Goal: Find specific page/section: Find specific page/section

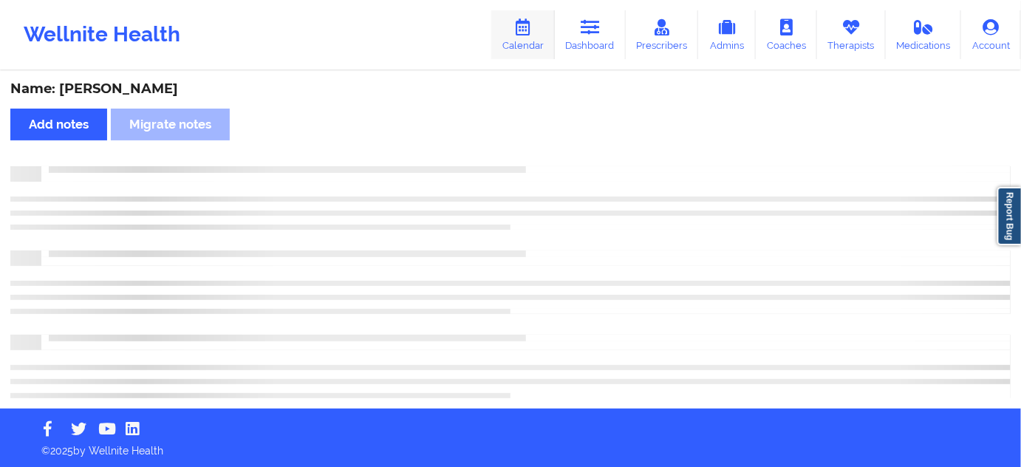
click at [540, 38] on link "Calendar" at bounding box center [523, 34] width 64 height 49
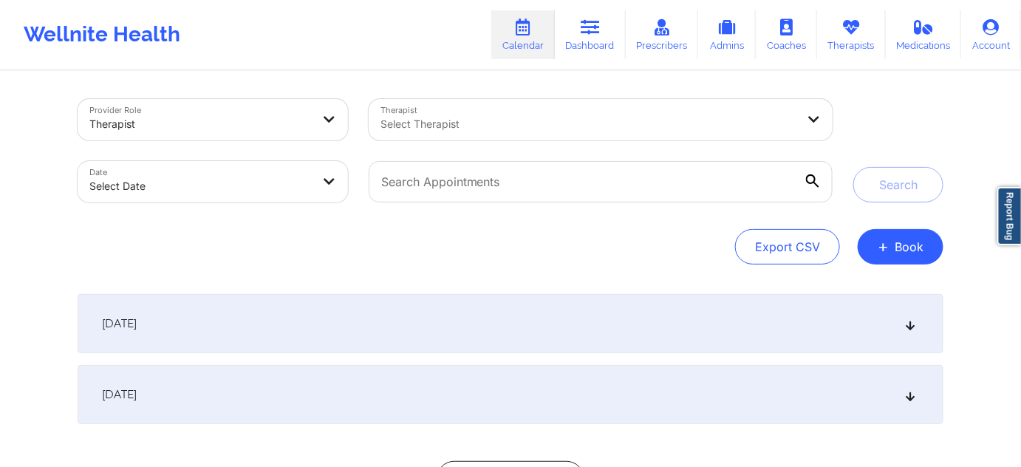
click at [455, 318] on div "September 16, 2025" at bounding box center [511, 323] width 866 height 59
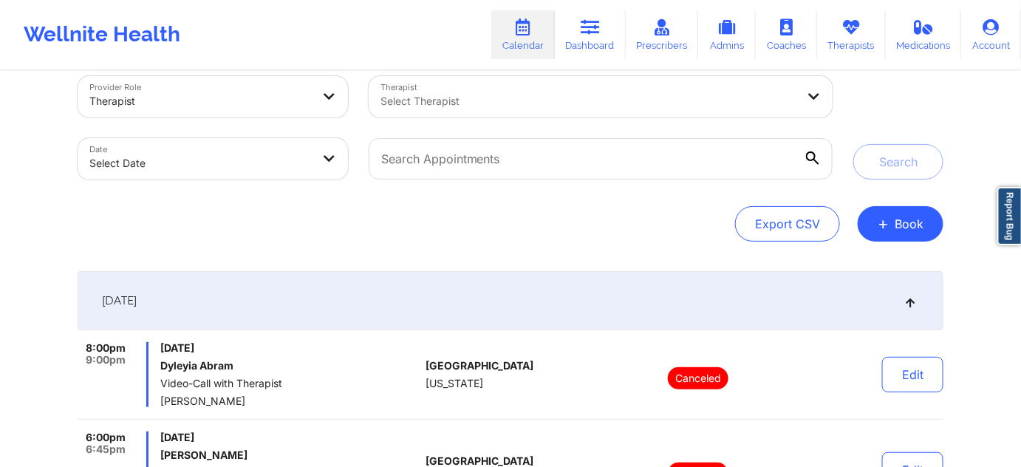
scroll to position [44, 0]
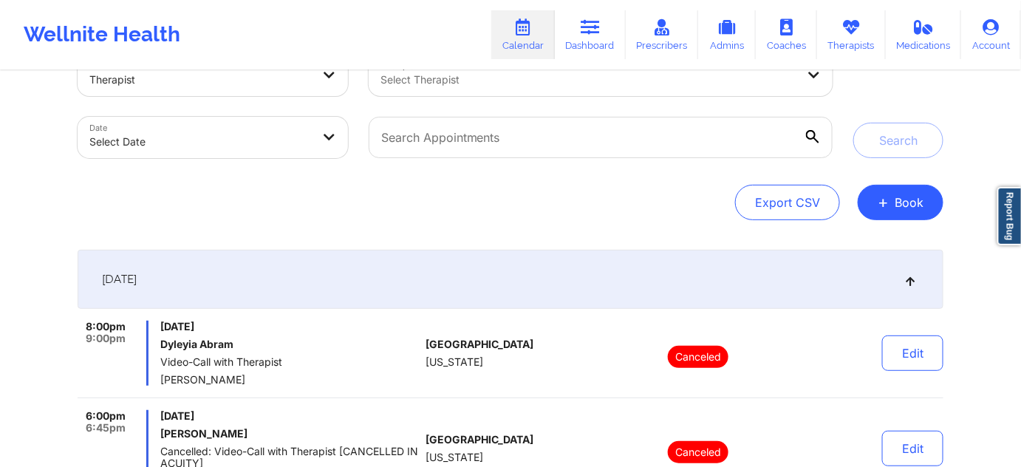
click at [801, 269] on div "September 16, 2025" at bounding box center [511, 279] width 866 height 59
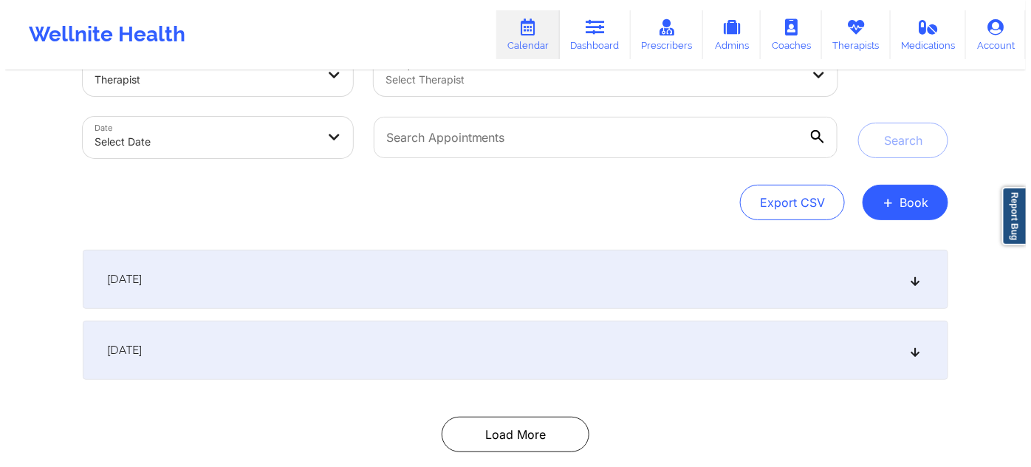
scroll to position [0, 0]
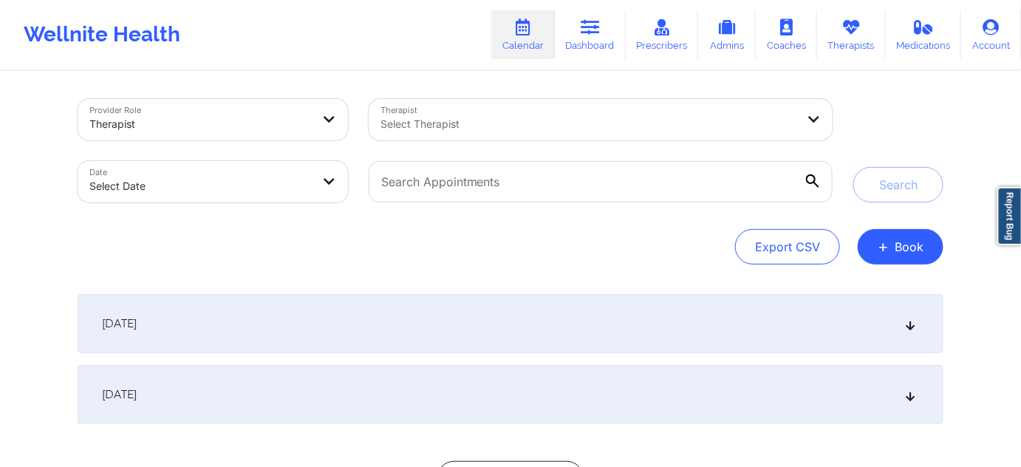
select select "2025-8"
select select "2025-9"
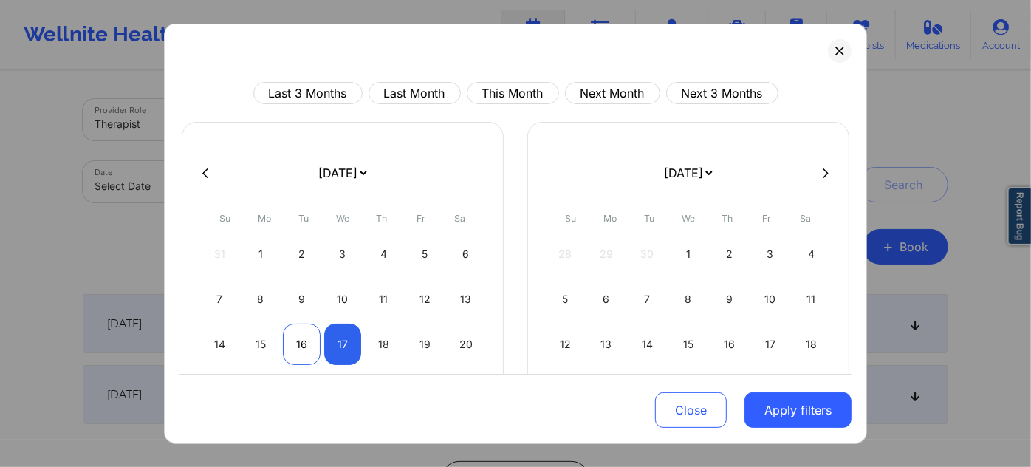
click at [286, 341] on div "16" at bounding box center [302, 344] width 38 height 41
select select "2025-8"
select select "2025-9"
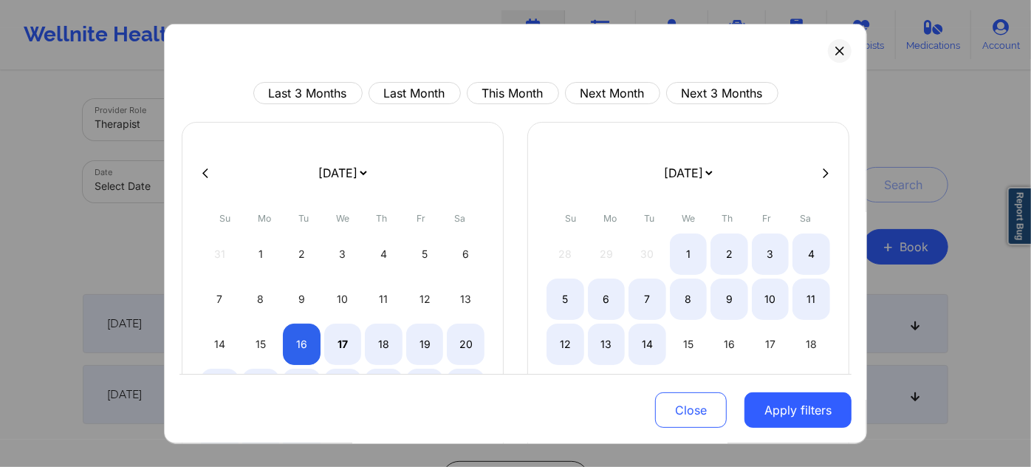
select select "2025-8"
select select "2025-9"
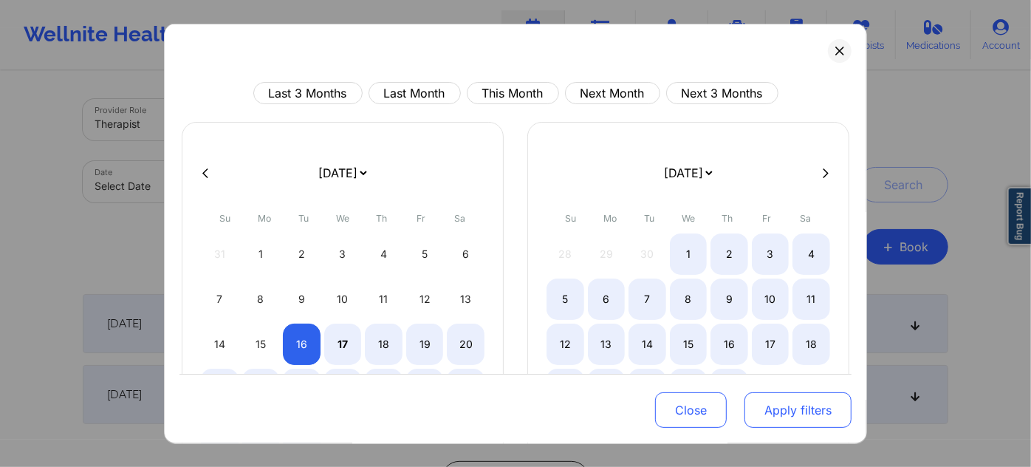
click at [774, 410] on button "Apply filters" at bounding box center [798, 409] width 107 height 35
select select "2025-8"
select select "2025-9"
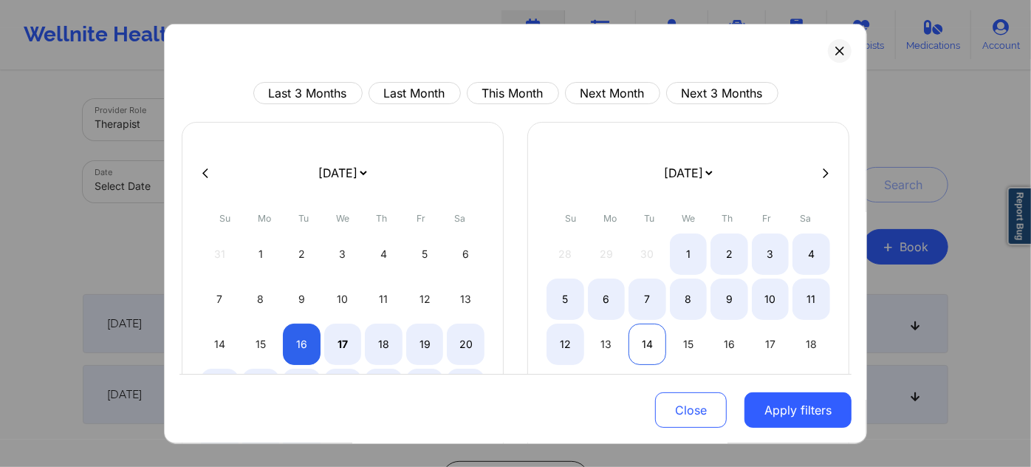
select select "2025-8"
select select "2025-9"
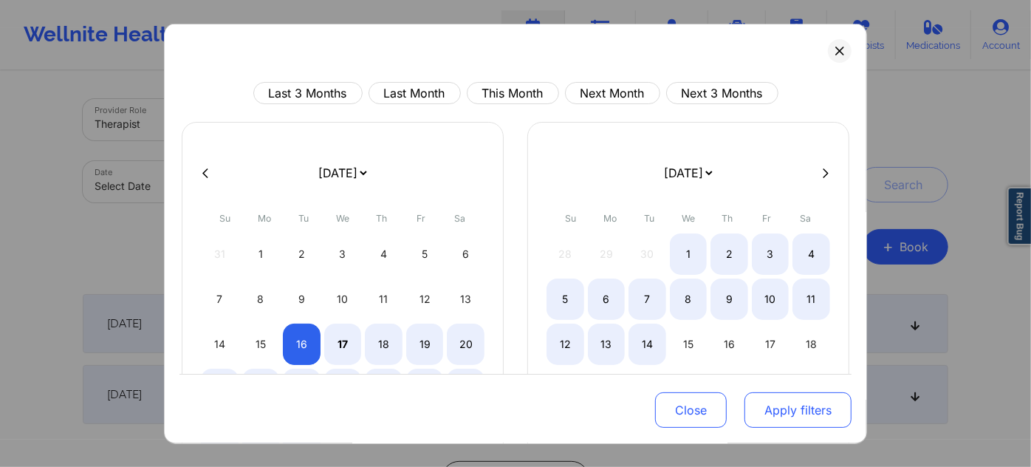
select select "2025-8"
select select "2025-9"
click at [789, 411] on button "Apply filters" at bounding box center [798, 409] width 107 height 35
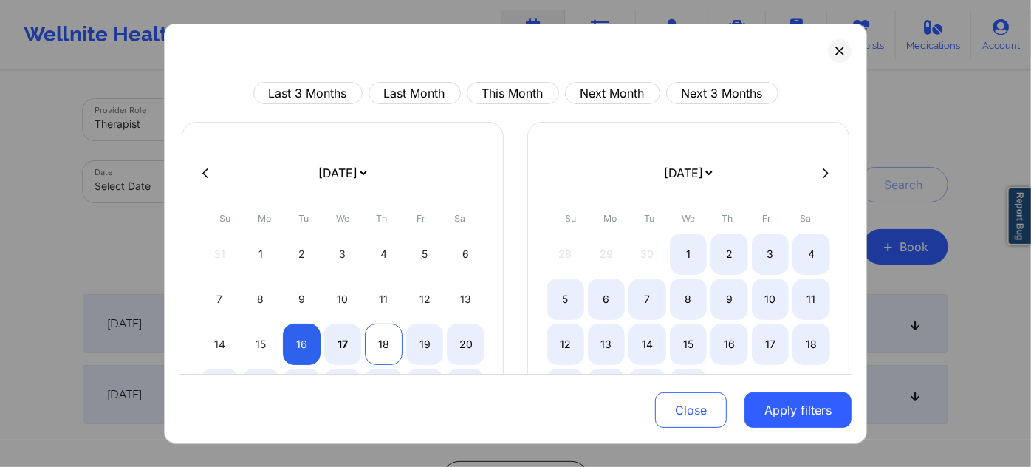
select select "2025-8"
select select "2025-9"
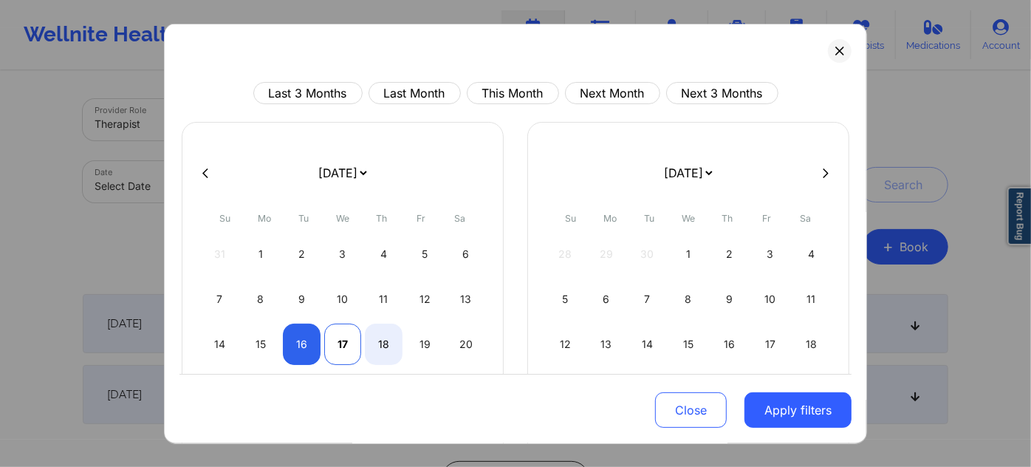
select select "2025-8"
select select "2025-9"
select select "2025-8"
select select "2025-9"
select select "2025-8"
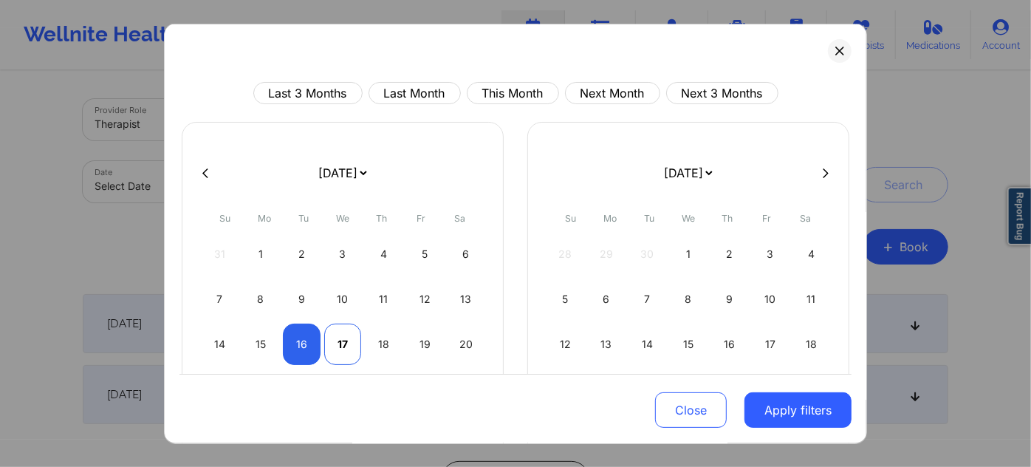
select select "2025-9"
select select "2025-8"
select select "2025-9"
click at [313, 338] on div "16" at bounding box center [302, 344] width 38 height 41
select select "2025-8"
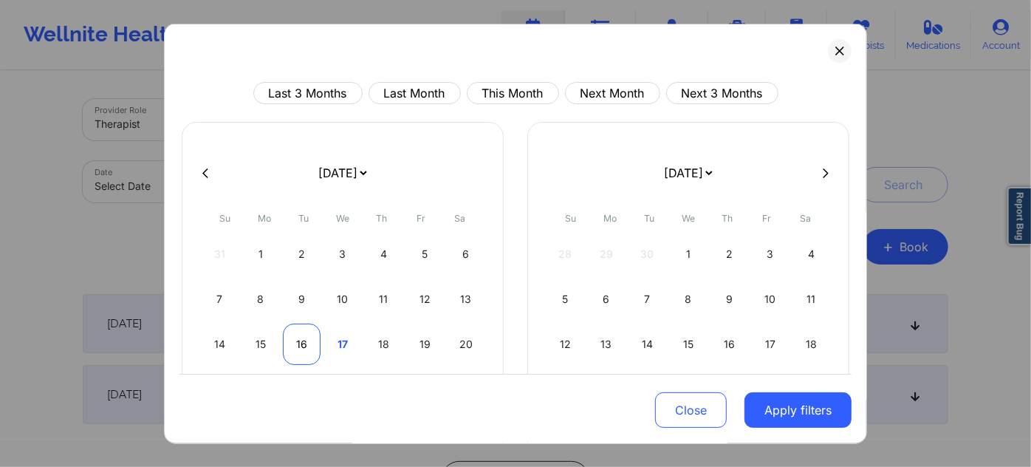
select select "2025-9"
click at [307, 342] on div "16" at bounding box center [302, 344] width 38 height 41
select select "2025-8"
select select "2025-9"
select select "2025-8"
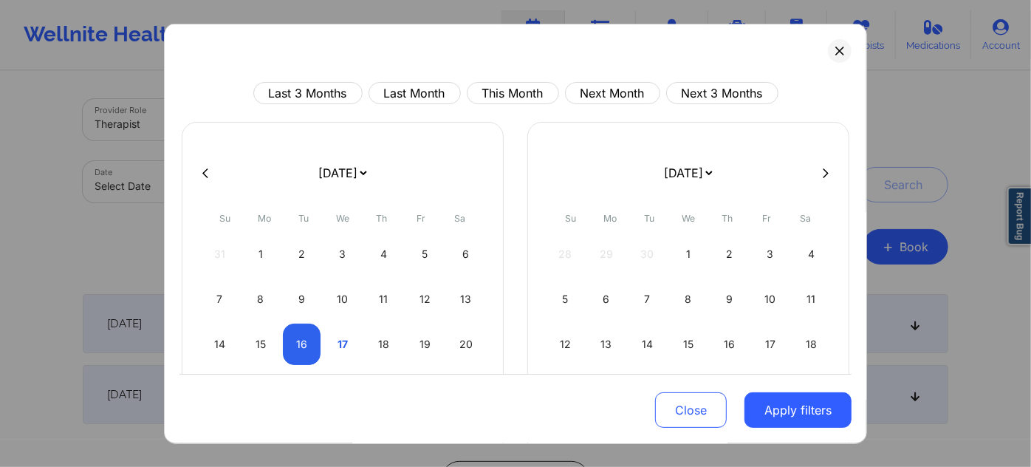
select select "2025-9"
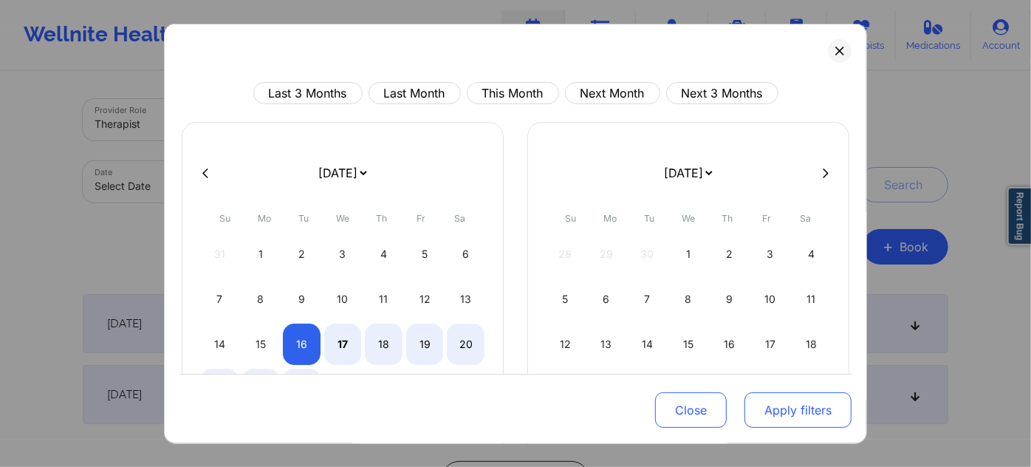
click at [778, 425] on button "Apply filters" at bounding box center [798, 409] width 107 height 35
click at [780, 411] on button "Apply filters" at bounding box center [798, 409] width 107 height 35
select select "2025-8"
select select "2025-9"
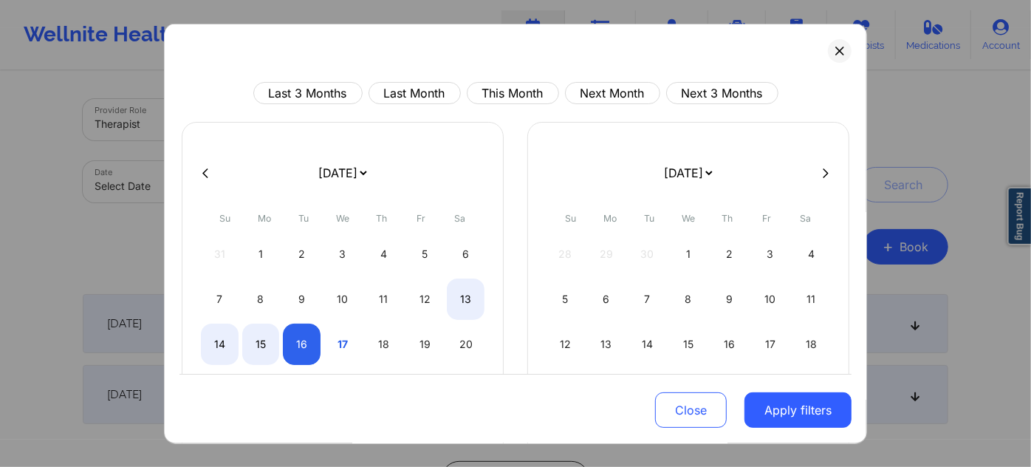
select select "2025-8"
select select "2025-9"
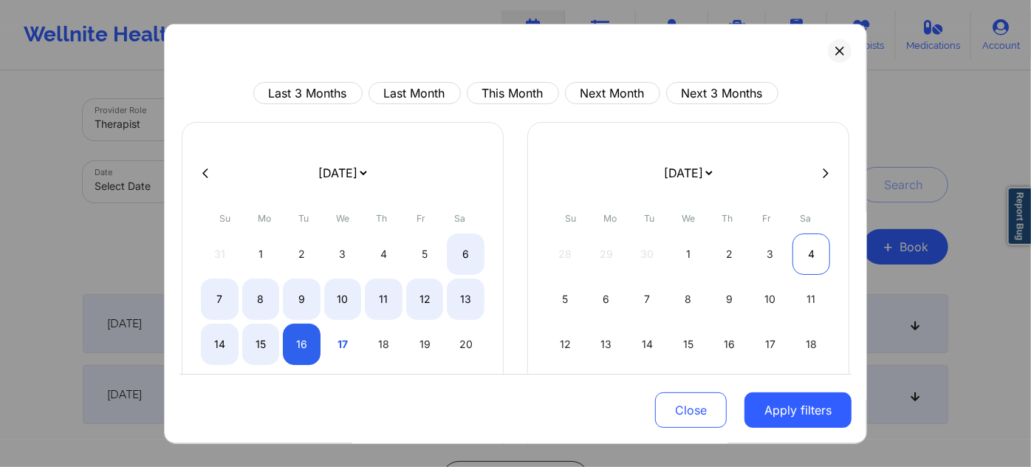
select select "2025-8"
select select "2025-9"
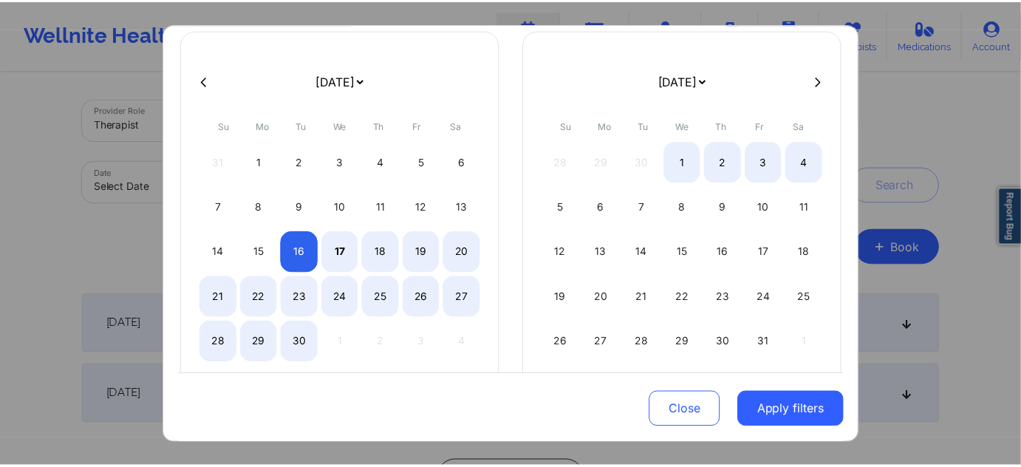
scroll to position [126, 0]
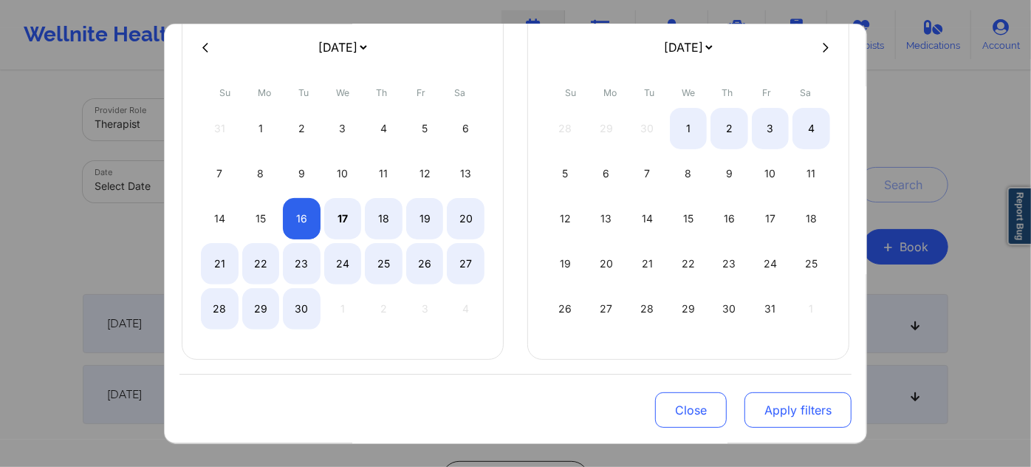
click at [816, 402] on button "Apply filters" at bounding box center [798, 409] width 107 height 35
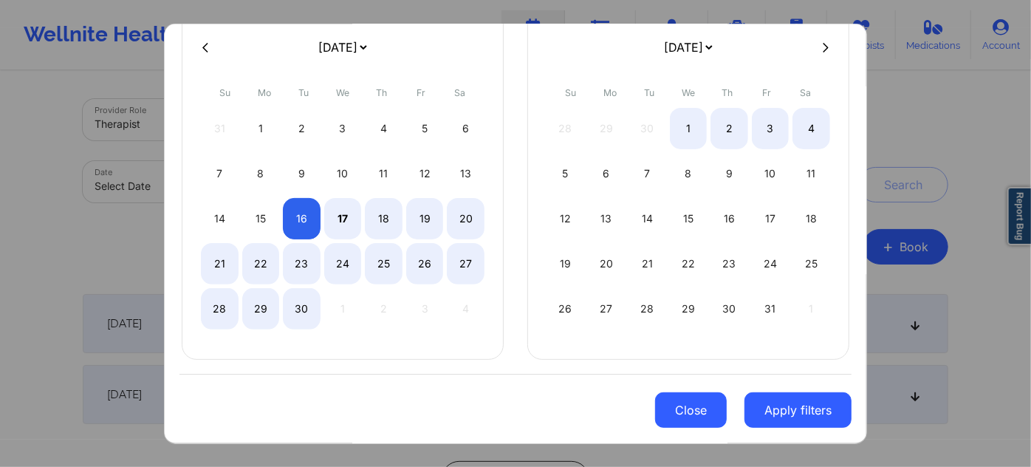
click at [712, 404] on button "Close" at bounding box center [691, 409] width 72 height 35
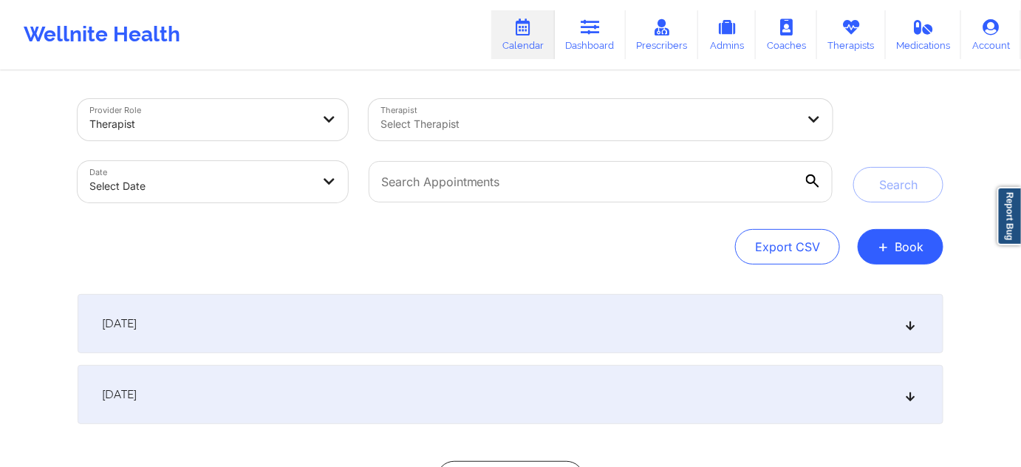
select select "2025-8"
select select "2025-9"
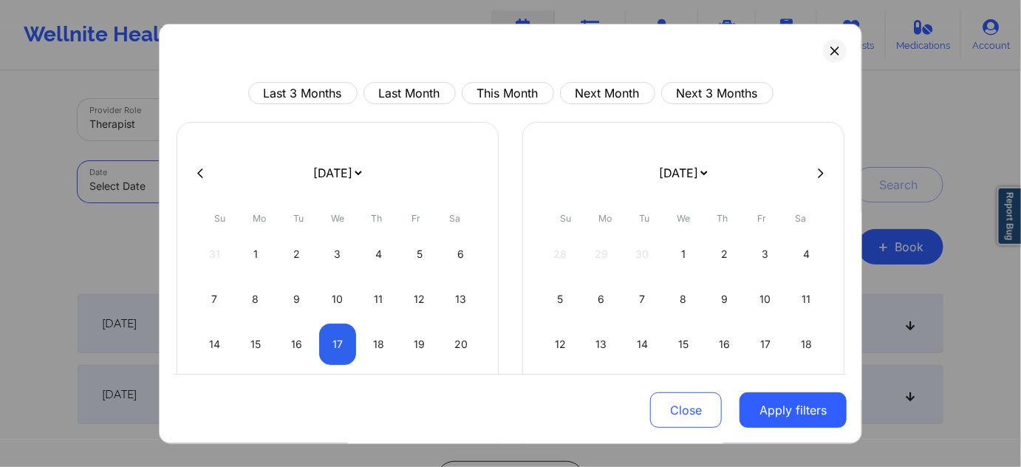
click at [262, 183] on body "Wellnite Health Calendar Dashboard Prescribers Admins Coaches Therapists Medica…" at bounding box center [510, 233] width 1021 height 467
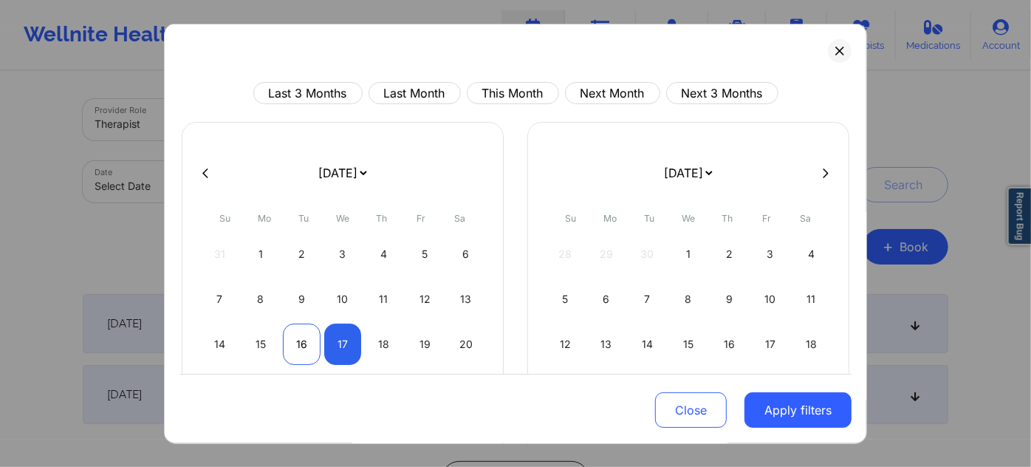
click at [290, 346] on div "16" at bounding box center [302, 344] width 38 height 41
select select "2025-8"
select select "2025-9"
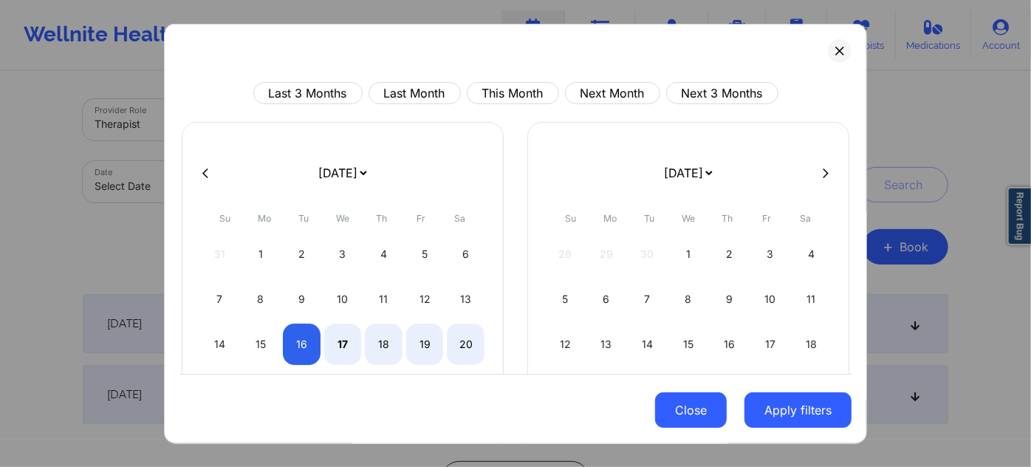
select select "2025-8"
select select "2025-9"
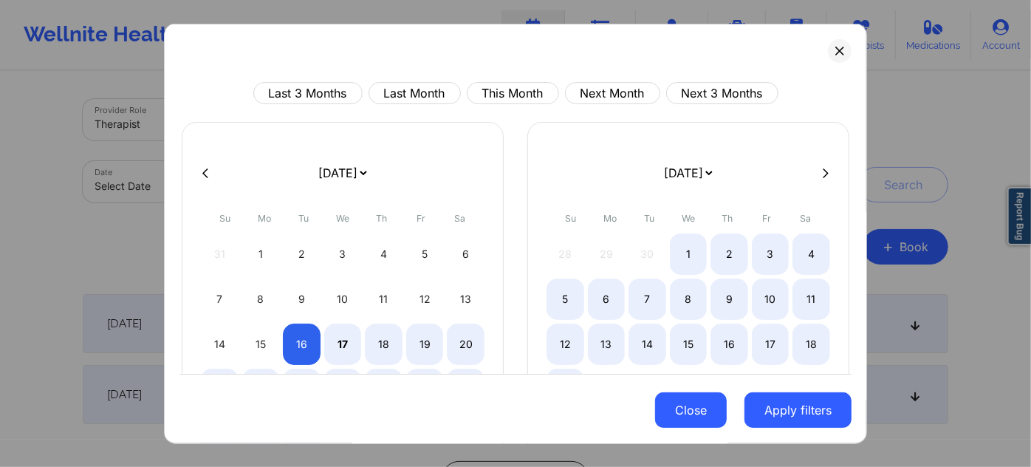
click at [697, 407] on button "Close" at bounding box center [691, 409] width 72 height 35
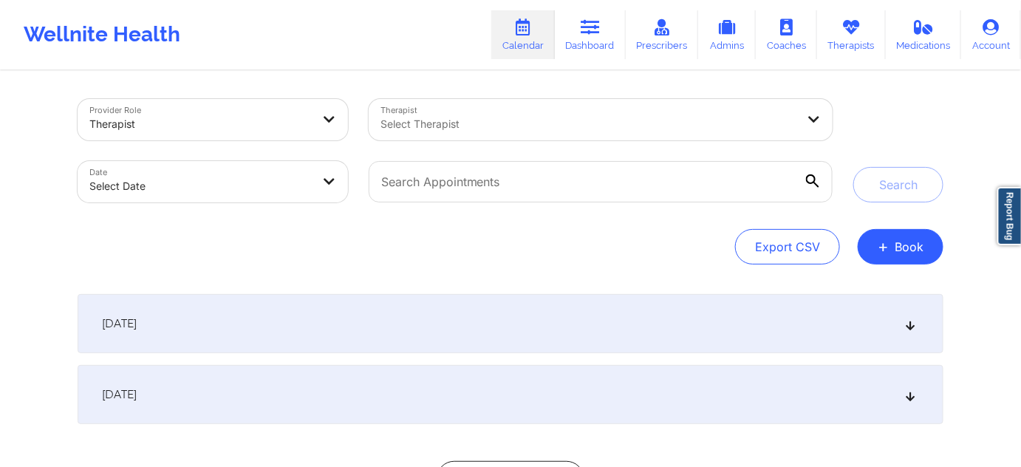
click at [293, 194] on body "Wellnite Health Calendar Dashboard Prescribers Admins Coaches Therapists Medica…" at bounding box center [510, 233] width 1021 height 467
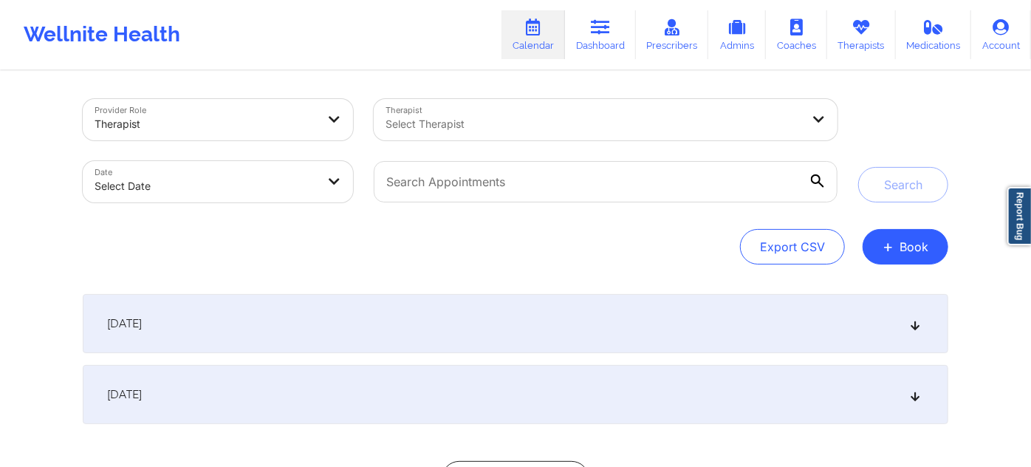
select select "2025-8"
select select "2025-9"
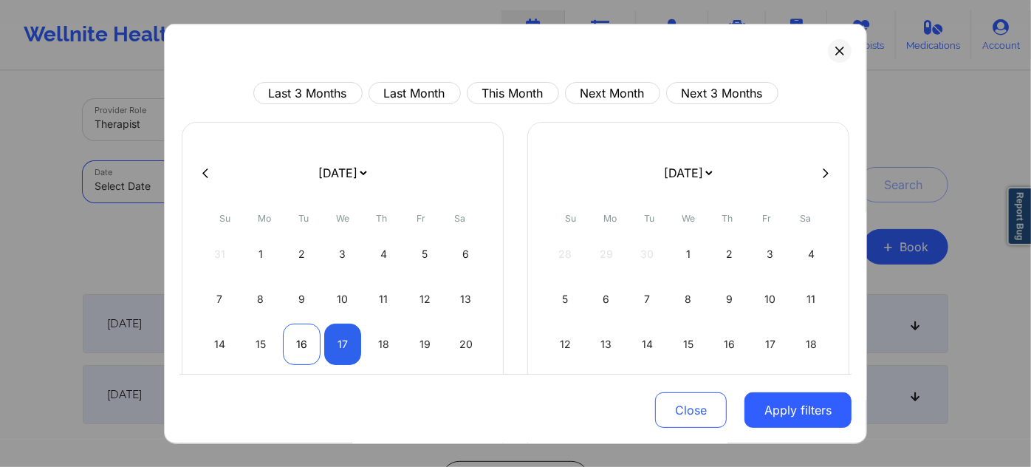
click at [307, 345] on div "16" at bounding box center [302, 344] width 38 height 41
select select "2025-8"
select select "2025-9"
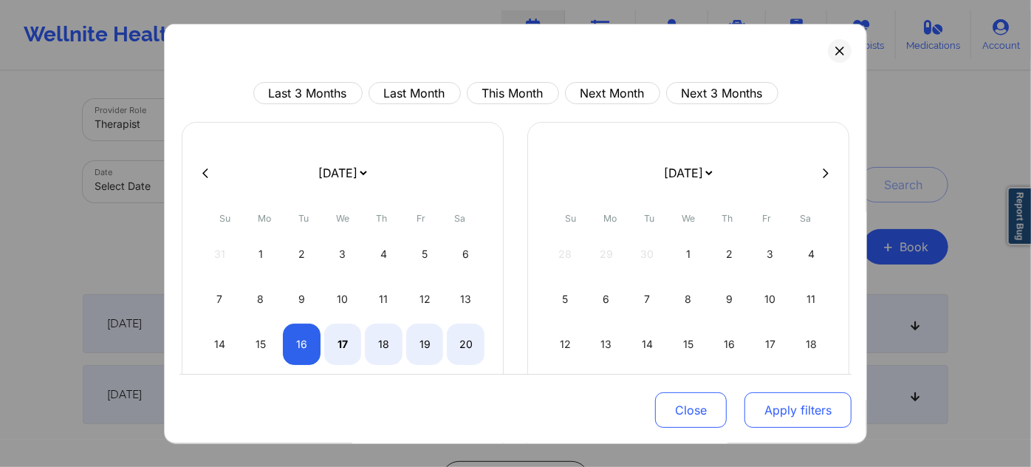
click at [790, 415] on button "Apply filters" at bounding box center [798, 409] width 107 height 35
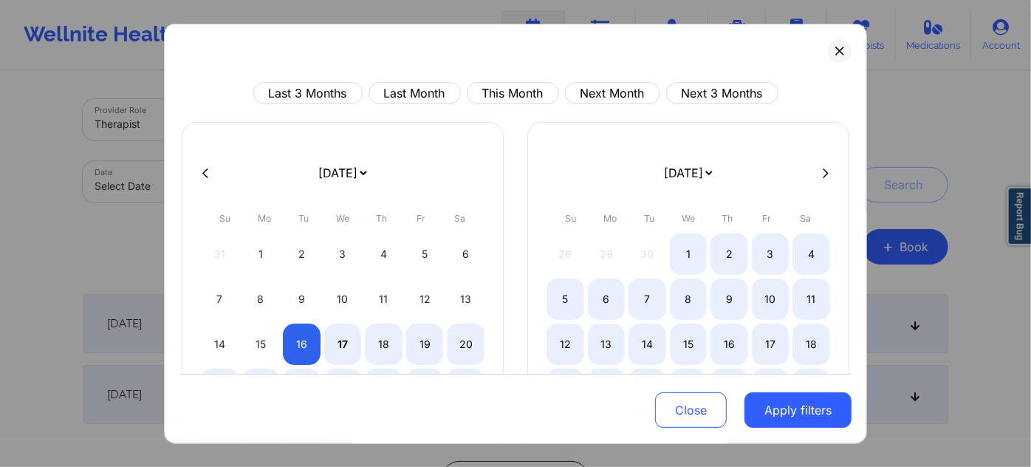
select select "2025-8"
select select "2025-9"
click at [831, 43] on button at bounding box center [840, 51] width 24 height 24
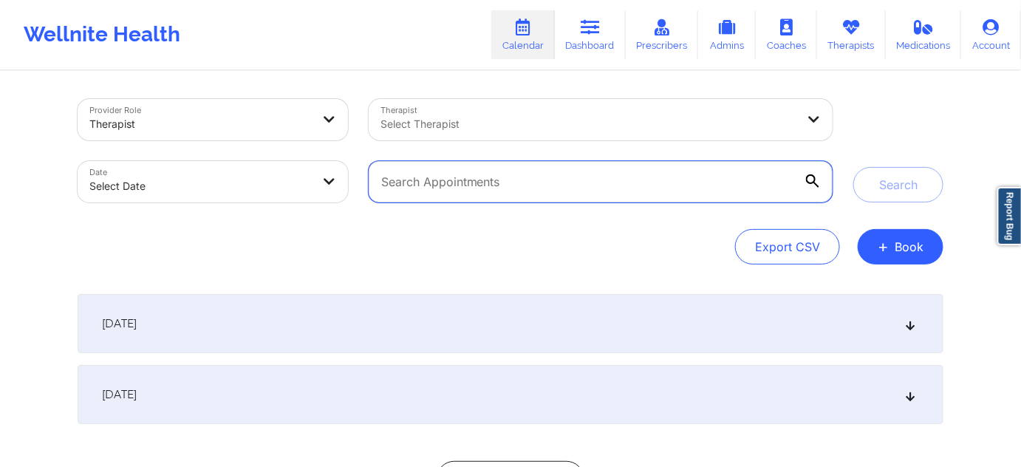
click at [732, 183] on input "text" at bounding box center [601, 181] width 464 height 41
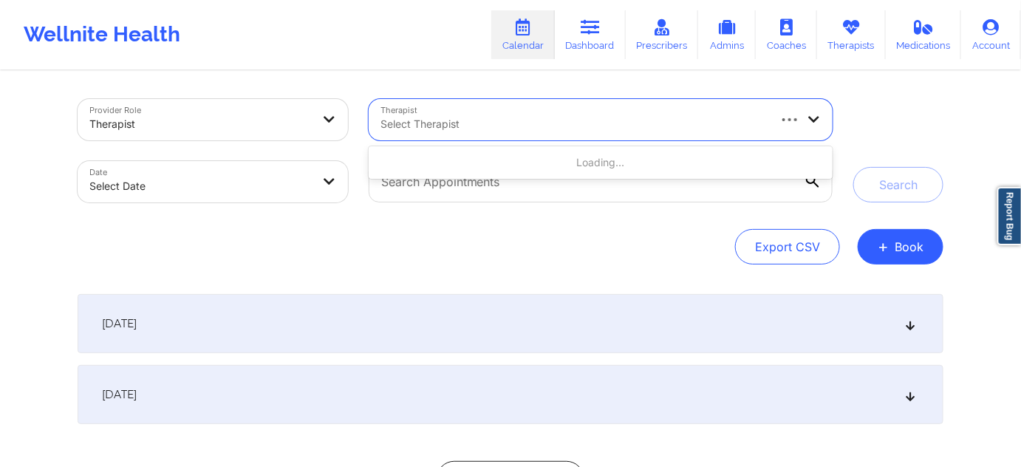
click at [620, 120] on div at bounding box center [574, 124] width 386 height 18
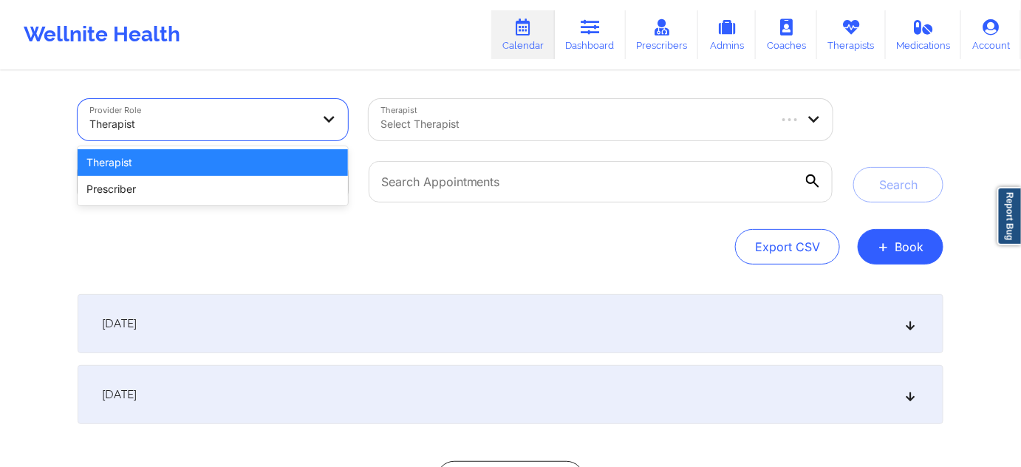
click at [236, 115] on div at bounding box center [200, 124] width 222 height 18
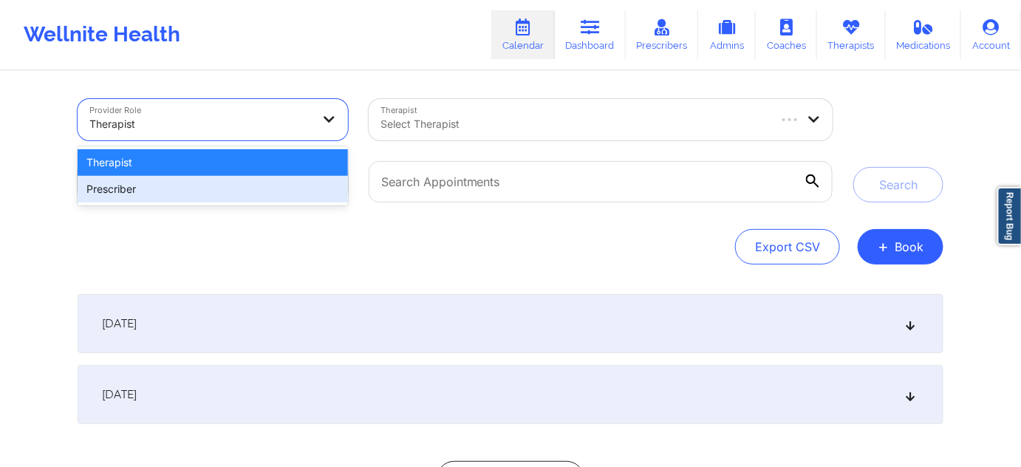
click at [66, 206] on div "Provider Role 2 results available. Use Up and Down to choose options, press Ent…" at bounding box center [510, 266] width 1021 height 533
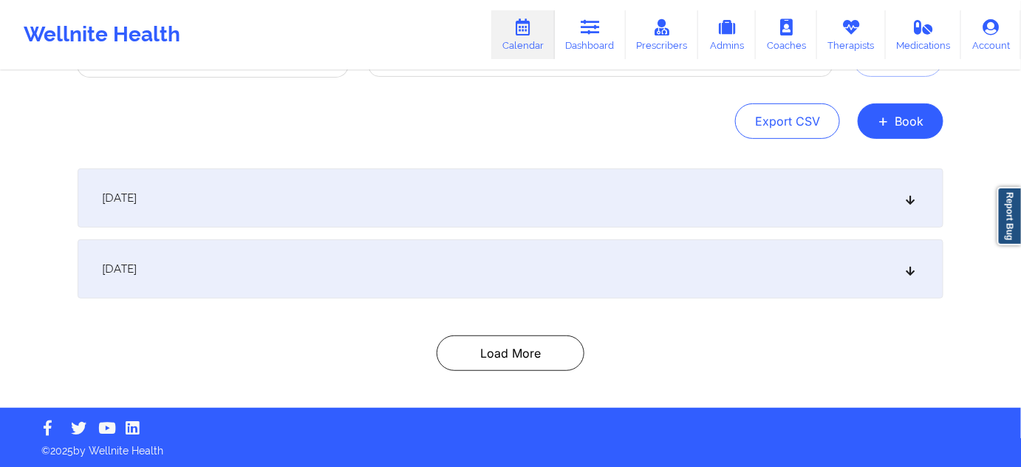
scroll to position [126, 0]
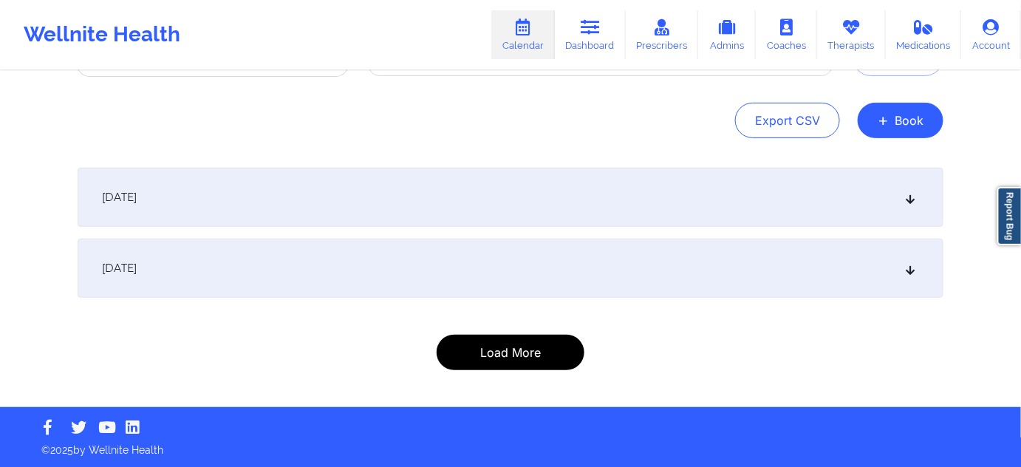
click at [504, 344] on button "Load More" at bounding box center [511, 352] width 148 height 35
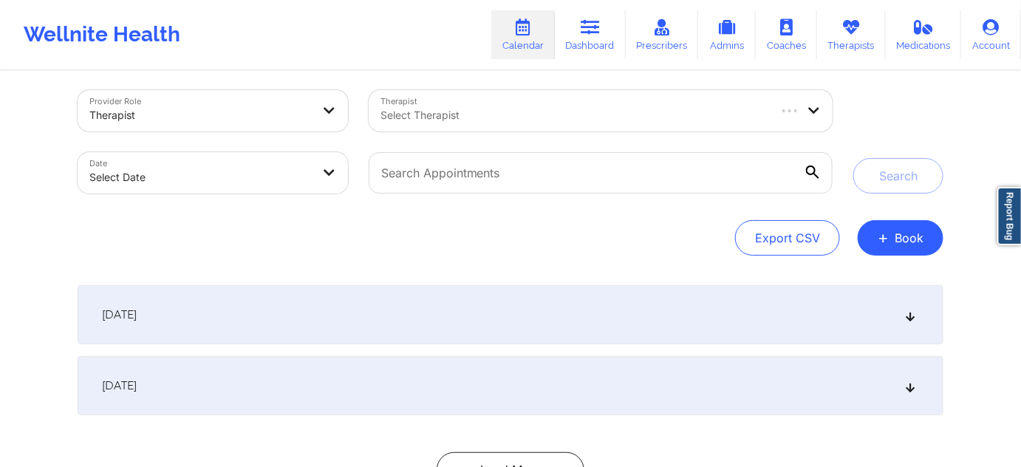
scroll to position [0, 0]
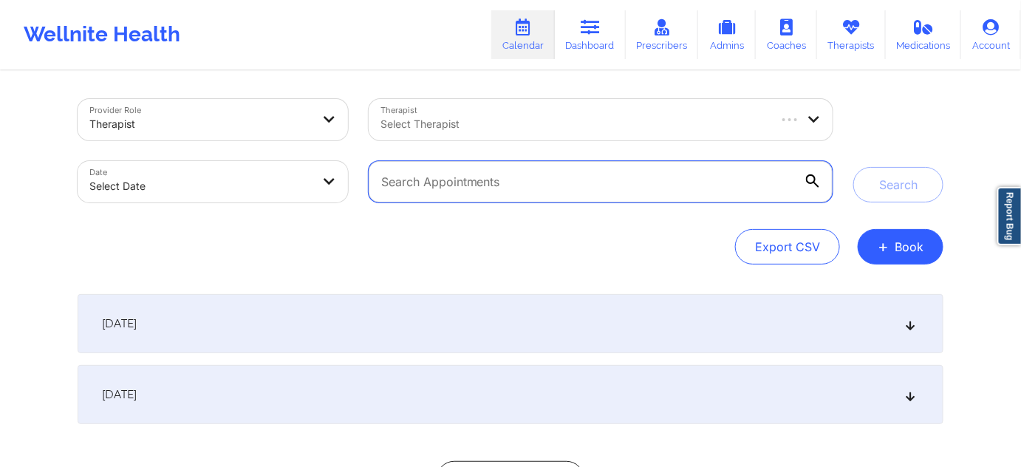
click at [405, 177] on input "text" at bounding box center [601, 181] width 464 height 41
paste input "asandefur0@gmail.com"
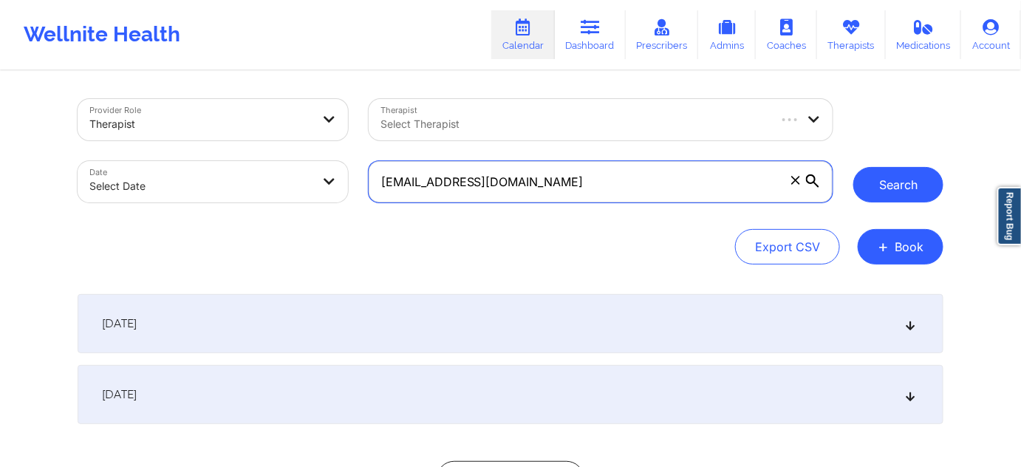
type input "asandefur0@gmail.com"
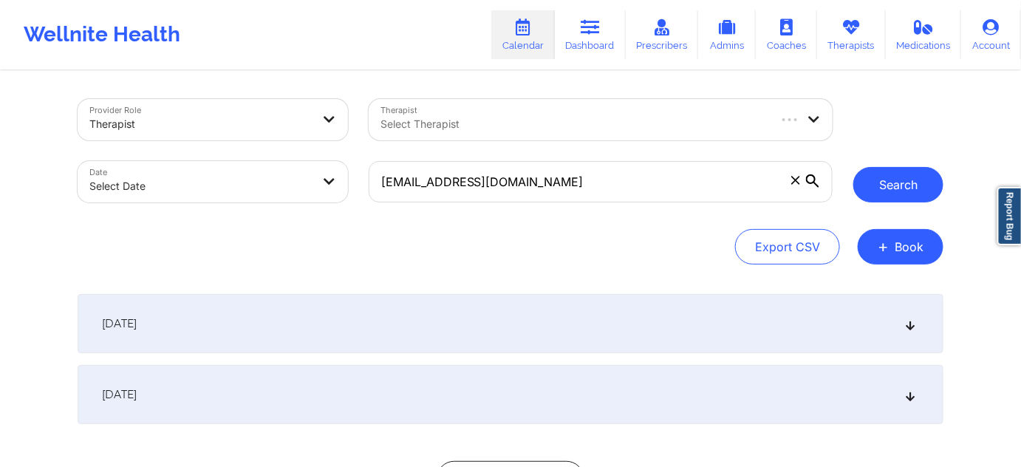
click at [884, 182] on button "Search" at bounding box center [898, 184] width 90 height 35
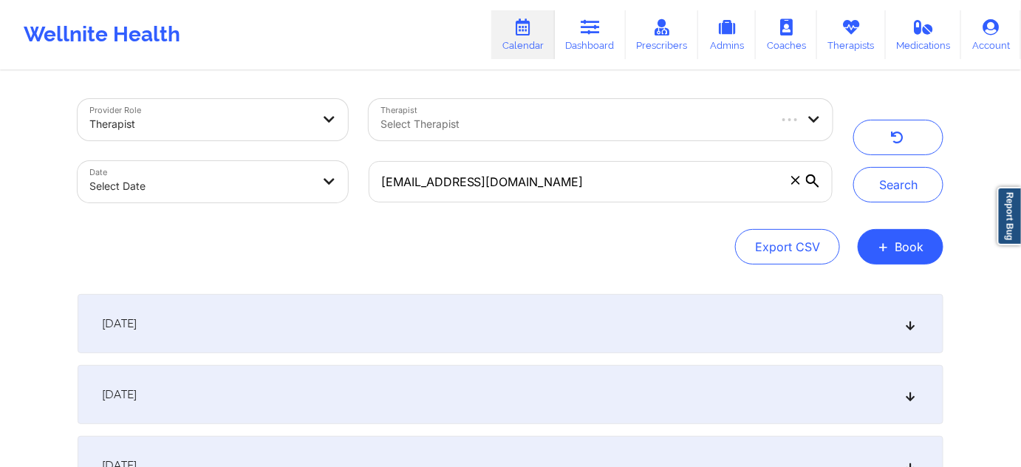
select select "2025-8"
select select "2025-9"
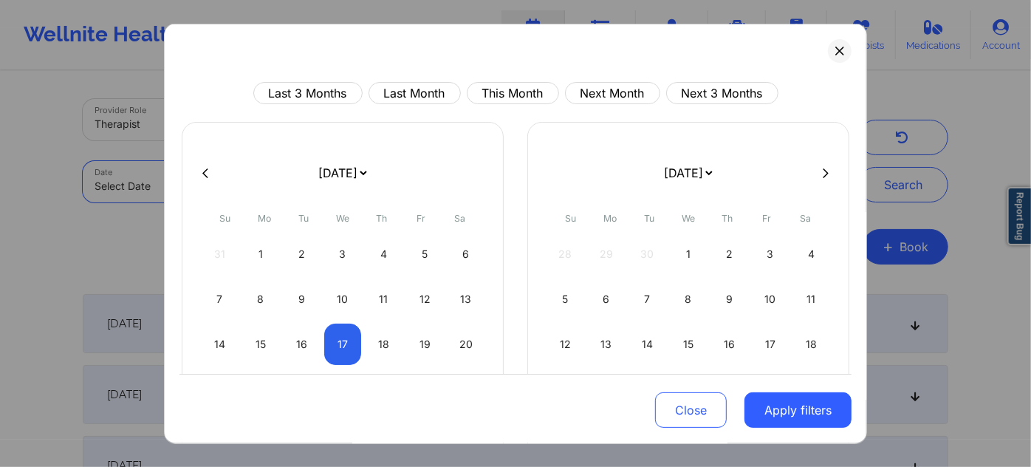
click at [299, 189] on body "Wellnite Health Calendar Dashboard Prescribers Admins Coaches Therapists Medica…" at bounding box center [515, 233] width 1031 height 467
click at [309, 339] on div "16" at bounding box center [302, 344] width 38 height 41
select select "2025-8"
select select "2025-9"
select select "2025-8"
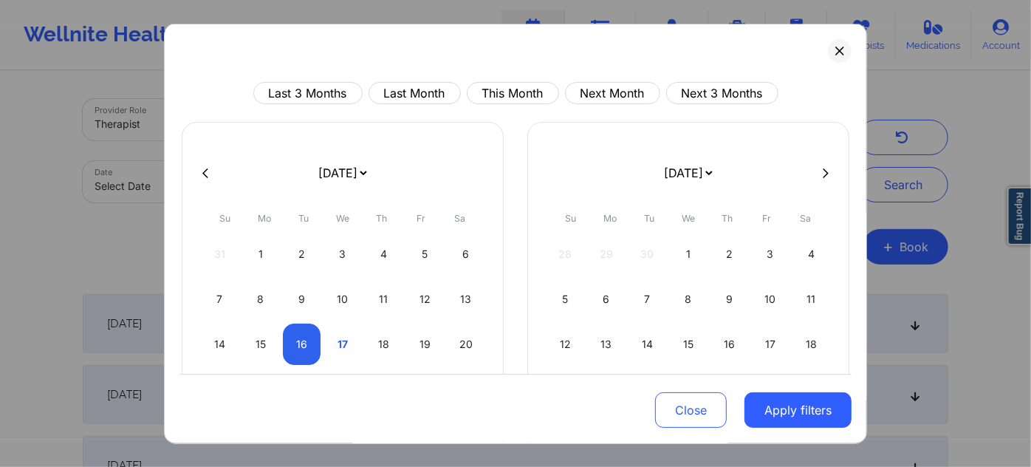
select select "2025-9"
select select "2025-8"
select select "2025-9"
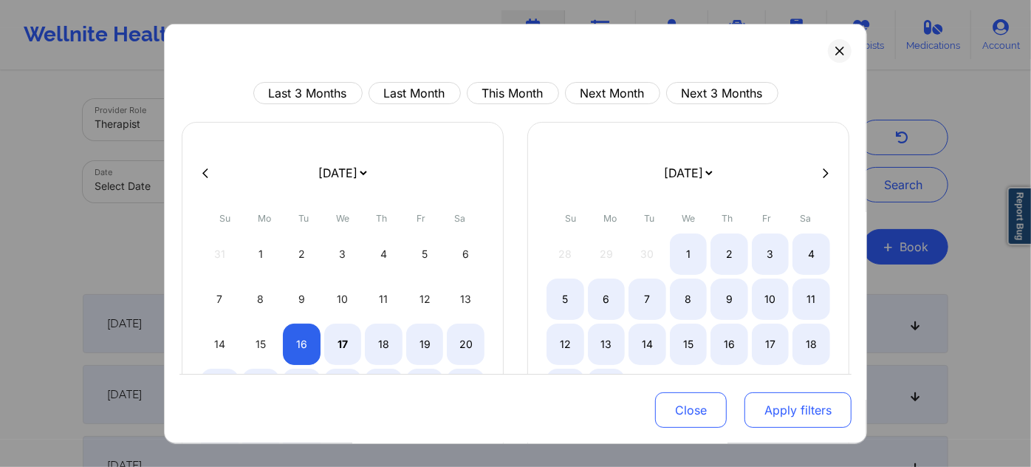
click at [776, 407] on button "Apply filters" at bounding box center [798, 409] width 107 height 35
select select "2025-8"
select select "2025-9"
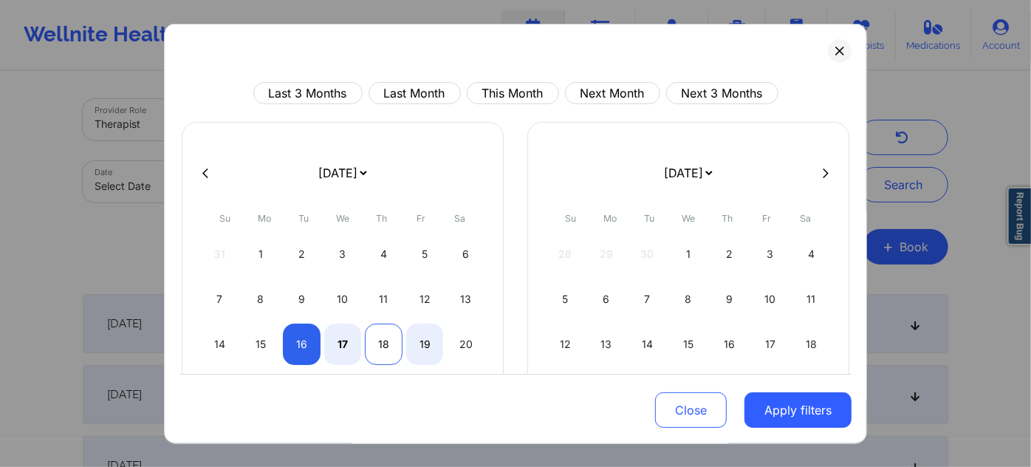
select select "2025-8"
select select "2025-9"
select select "2025-8"
select select "2025-9"
select select "2025-8"
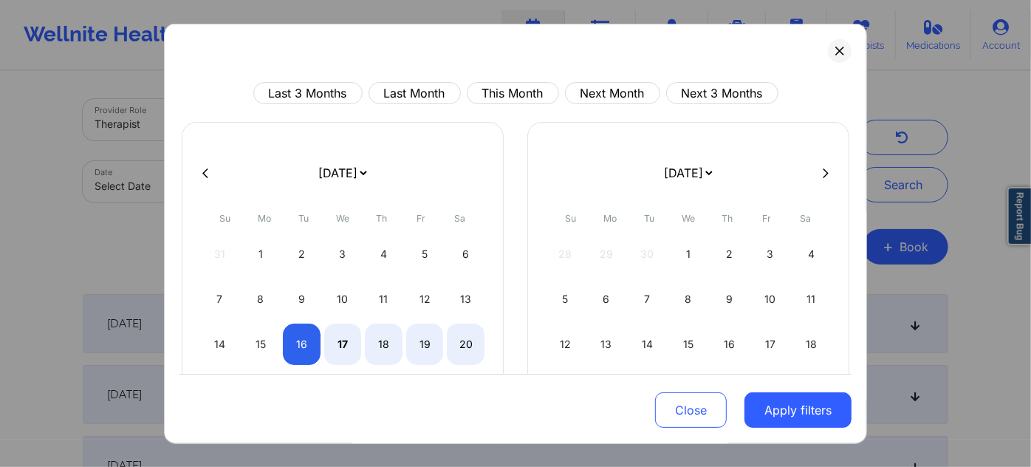
select select "2025-9"
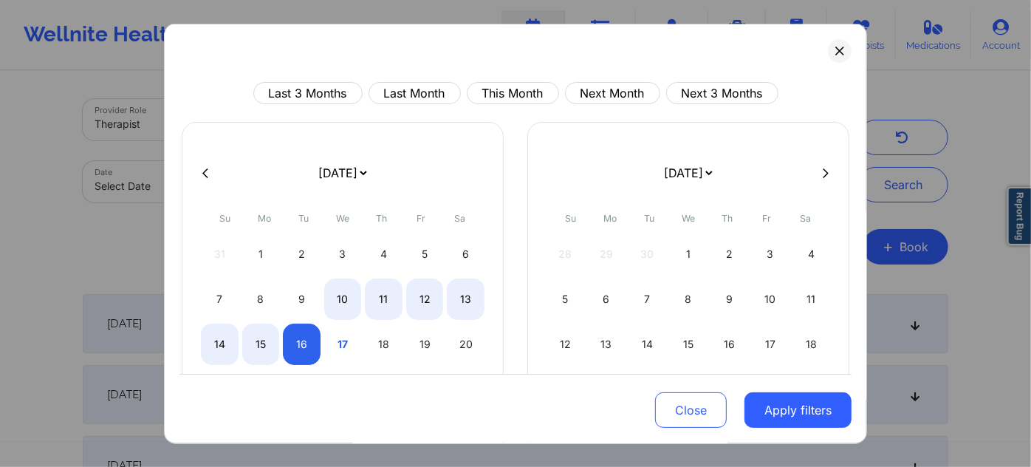
select select "2025-8"
select select "2025-9"
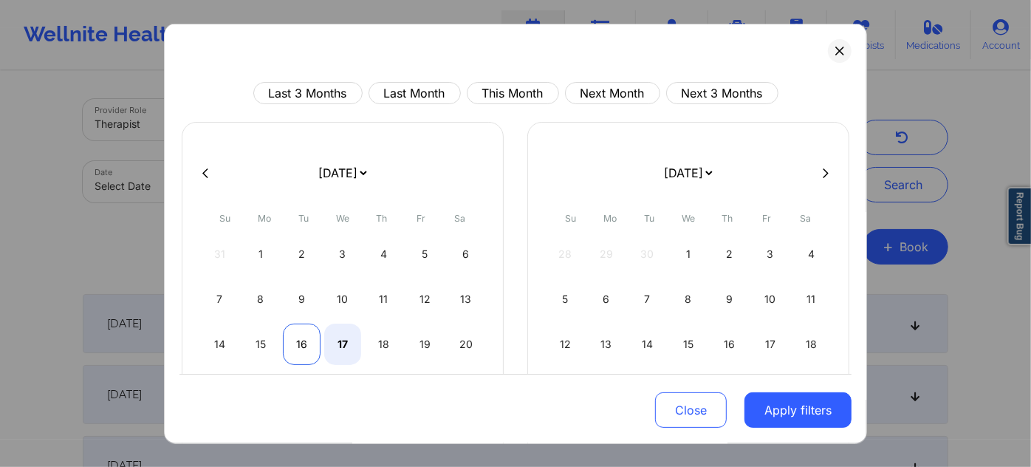
select select "2025-8"
select select "2025-9"
click at [311, 334] on div "16" at bounding box center [302, 344] width 38 height 41
select select "2025-8"
select select "2025-9"
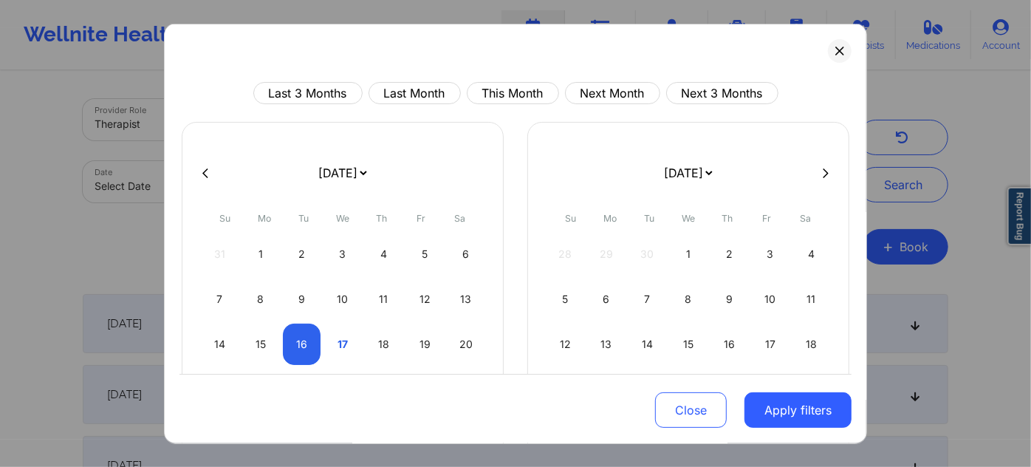
click at [699, 413] on button "Close" at bounding box center [691, 409] width 72 height 35
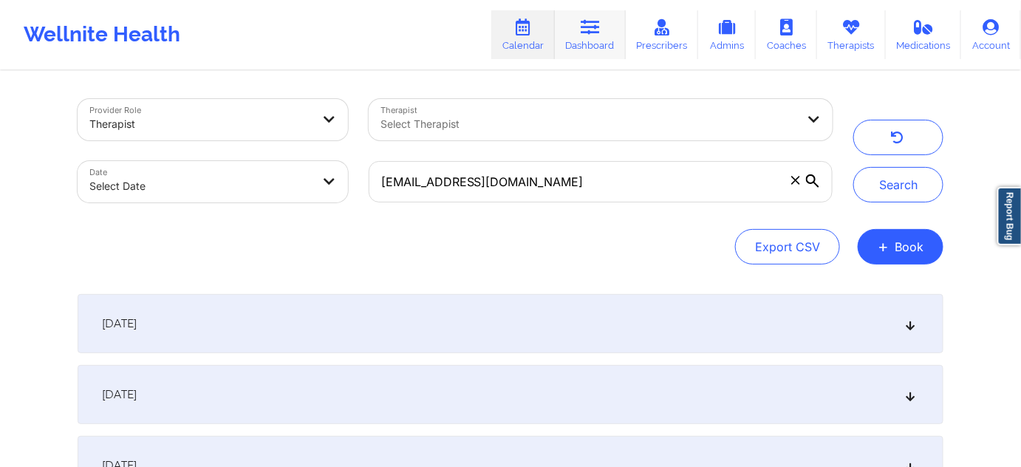
click at [595, 38] on link "Dashboard" at bounding box center [590, 34] width 71 height 49
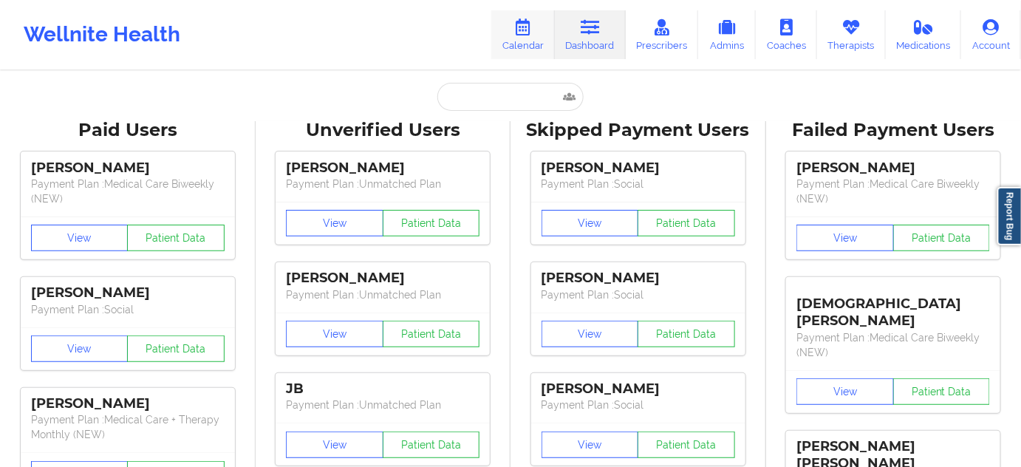
click at [528, 34] on icon at bounding box center [523, 27] width 19 height 16
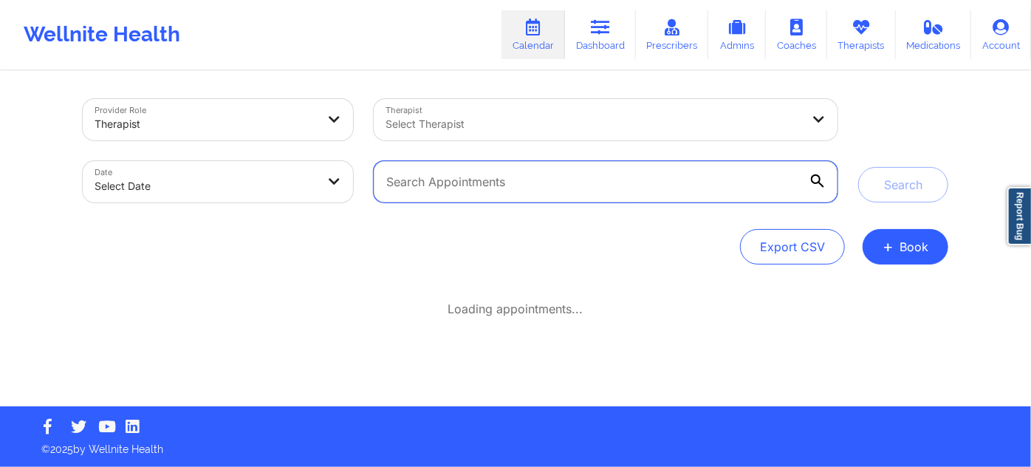
click at [541, 171] on input "text" at bounding box center [606, 181] width 464 height 41
paste input "moslopez.3@gmail.com"
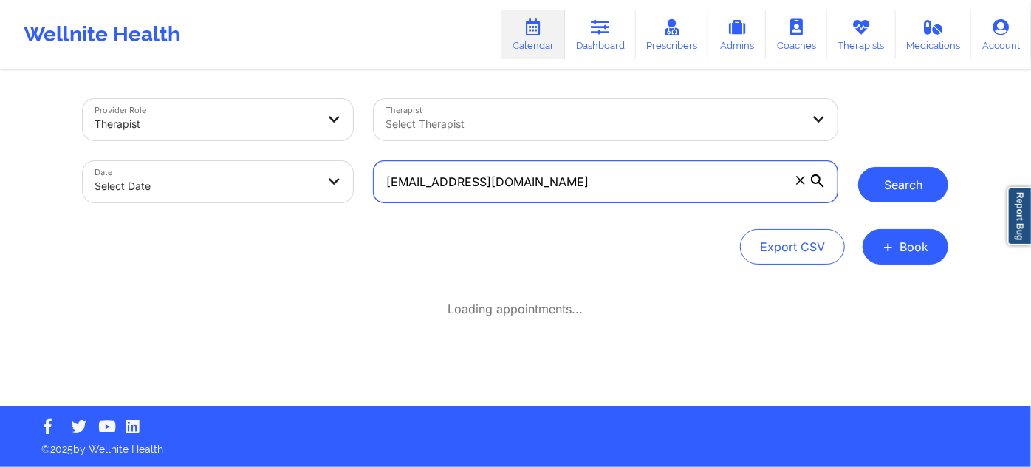
type input "moslopez.3@gmail.com"
click at [902, 197] on button "Search" at bounding box center [904, 184] width 90 height 35
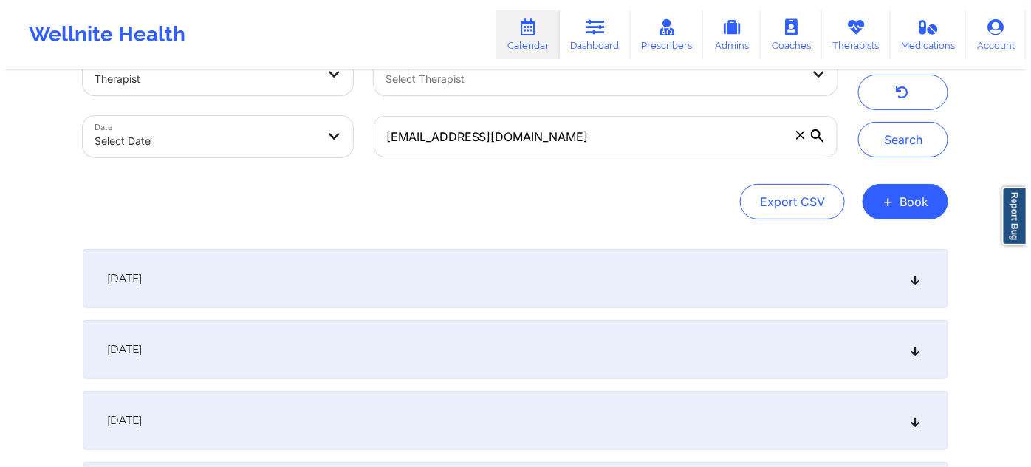
scroll to position [44, 0]
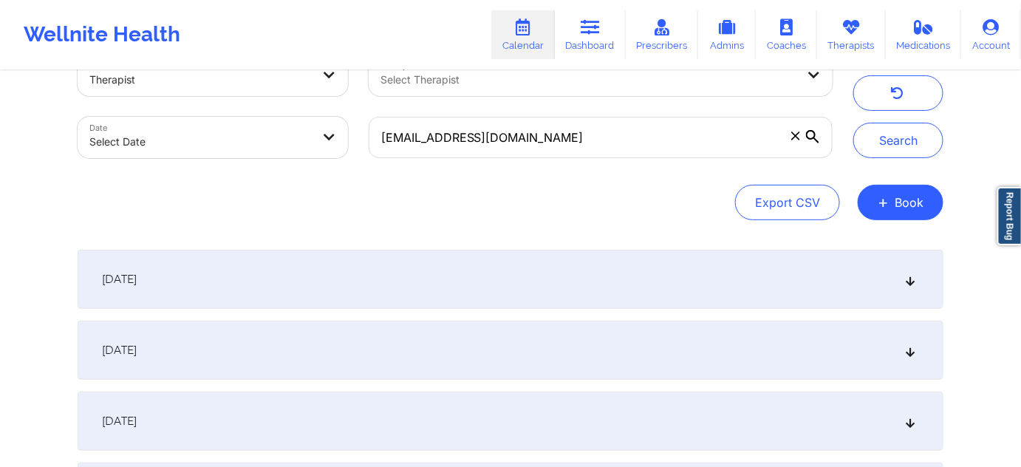
select select "2025-8"
select select "2025-9"
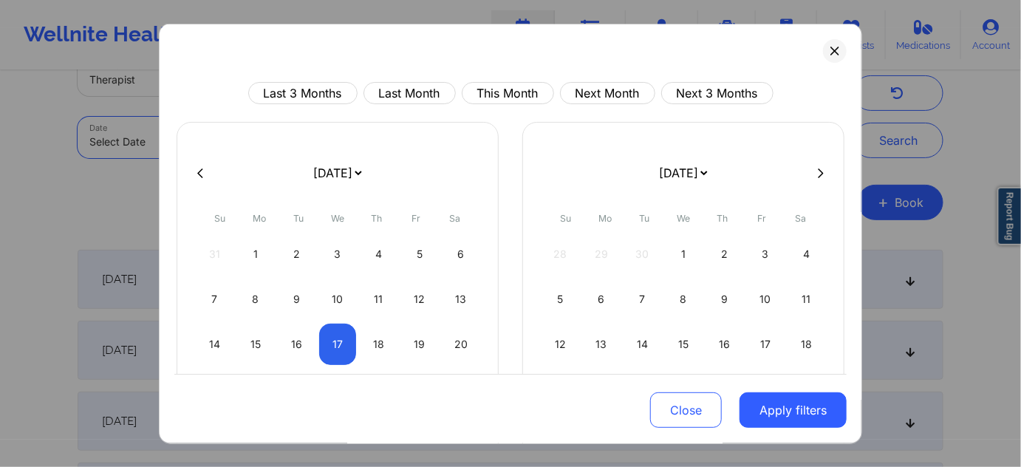
click at [315, 143] on body "Wellnite Health Calendar Dashboard Prescribers Admins Coaches Therapists Medica…" at bounding box center [510, 189] width 1021 height 467
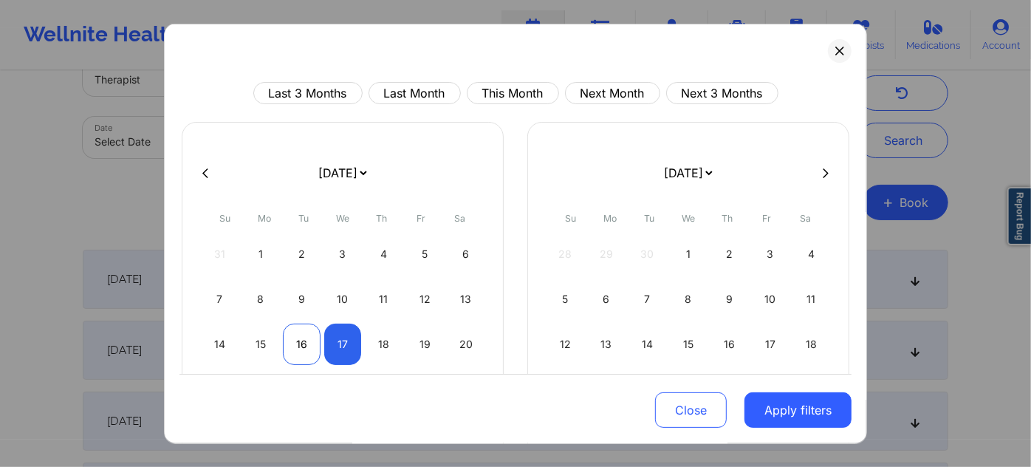
click at [305, 341] on div "16" at bounding box center [302, 344] width 38 height 41
select select "2025-8"
select select "2025-9"
select select "2025-8"
select select "2025-9"
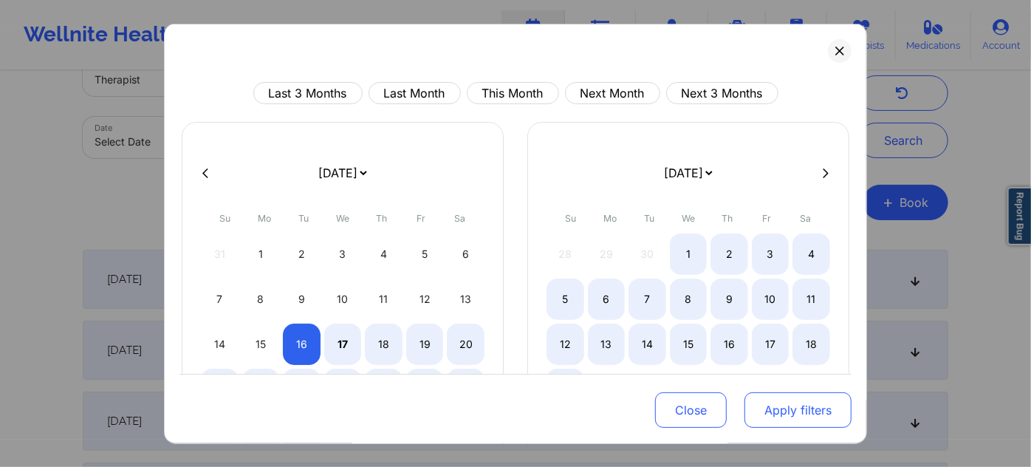
click at [782, 415] on button "Apply filters" at bounding box center [798, 409] width 107 height 35
select select "2025-8"
select select "2025-9"
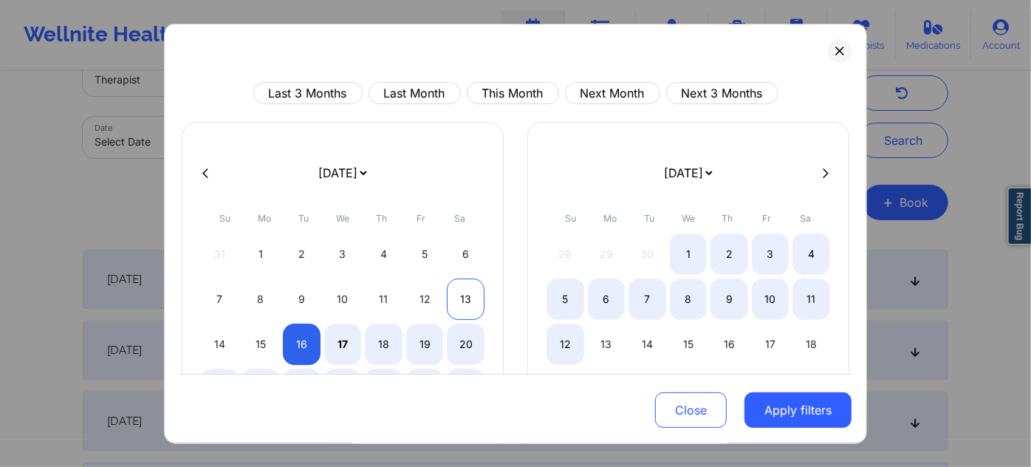
select select "2025-8"
select select "2025-9"
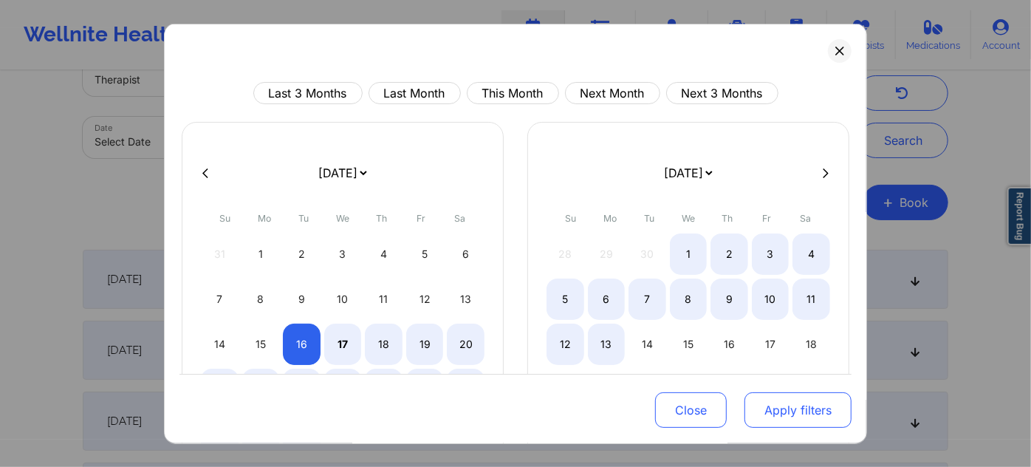
select select "2025-8"
select select "2025-9"
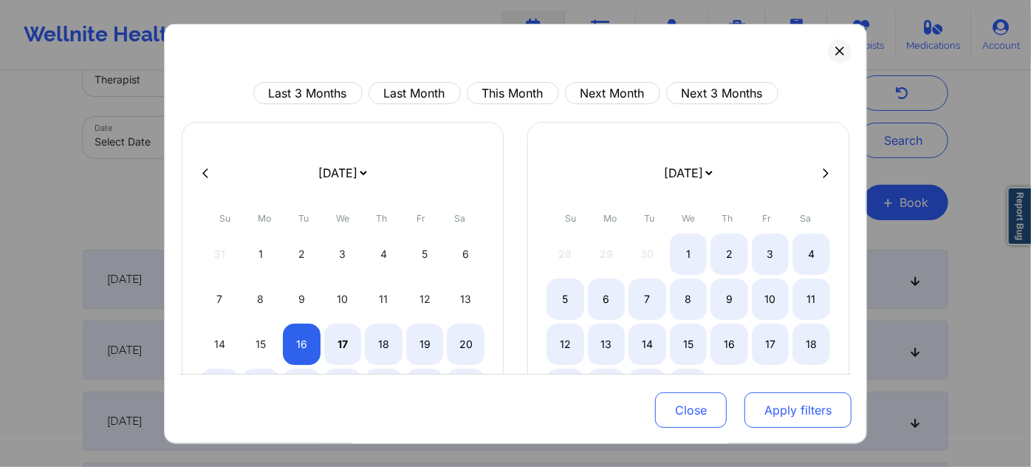
click at [765, 406] on button "Apply filters" at bounding box center [798, 409] width 107 height 35
click at [774, 421] on button "Apply filters" at bounding box center [798, 409] width 107 height 35
select select "2025-8"
select select "2025-9"
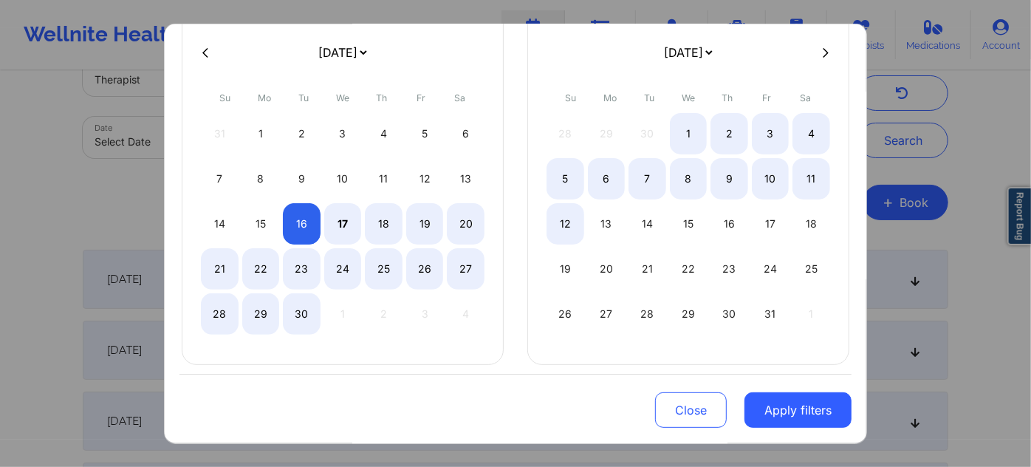
scroll to position [126, 0]
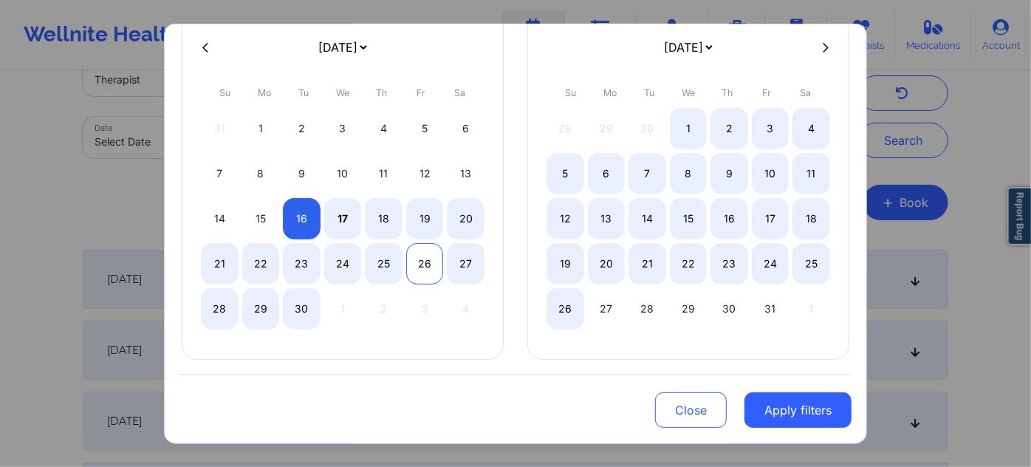
select select "2025-8"
select select "2025-9"
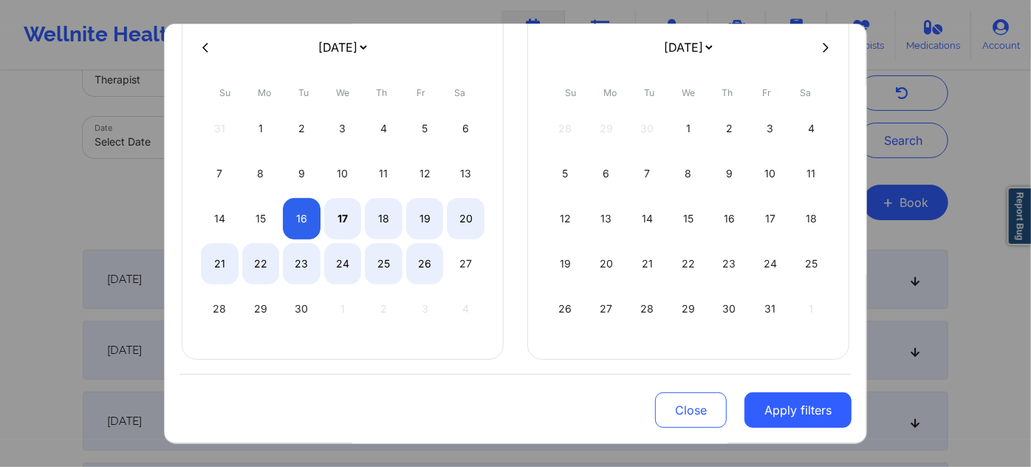
select select "2025-8"
select select "2025-9"
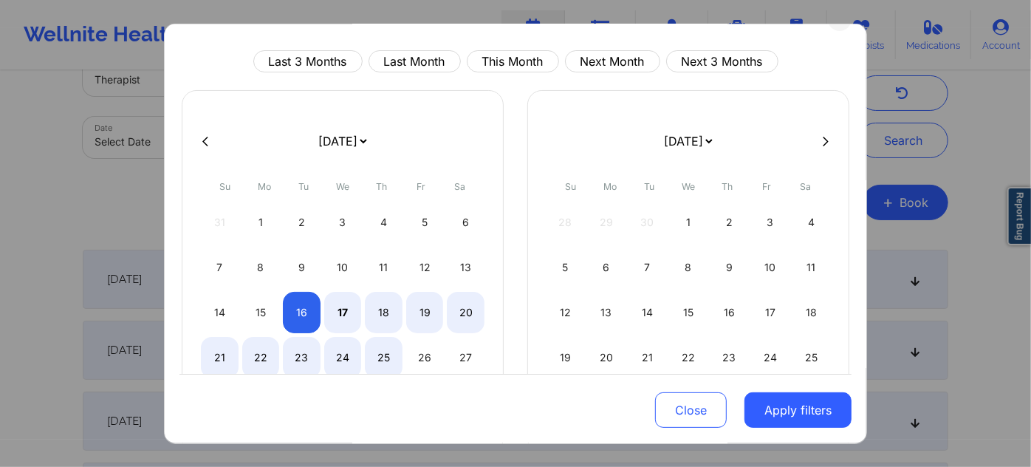
scroll to position [0, 0]
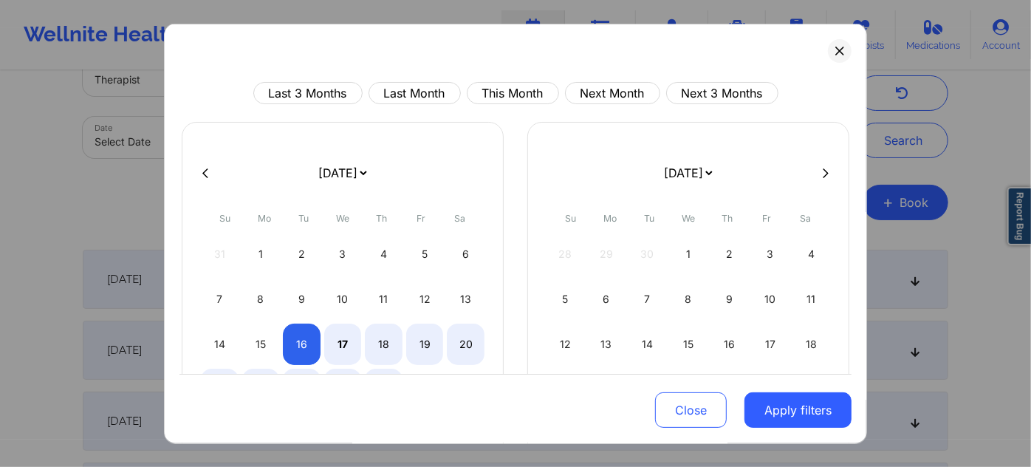
select select "2025-8"
select select "2025-9"
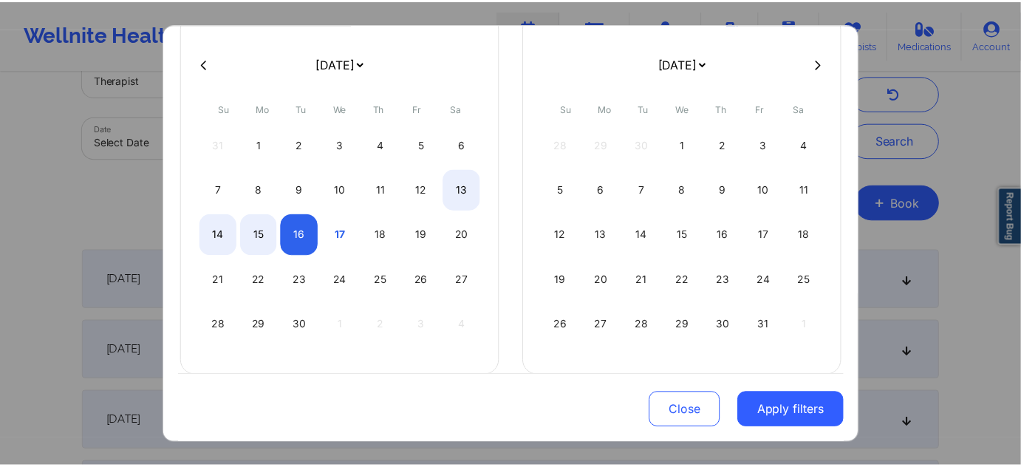
scroll to position [126, 0]
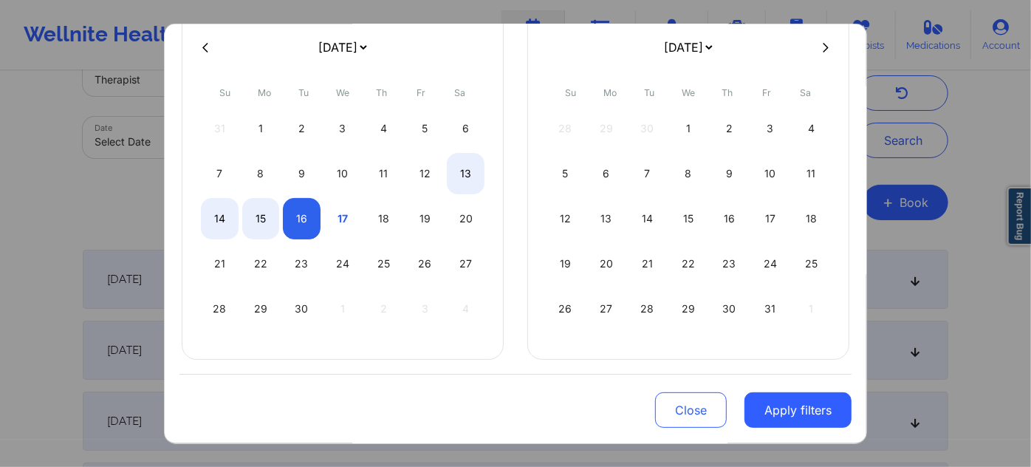
select select "2025-8"
select select "2025-9"
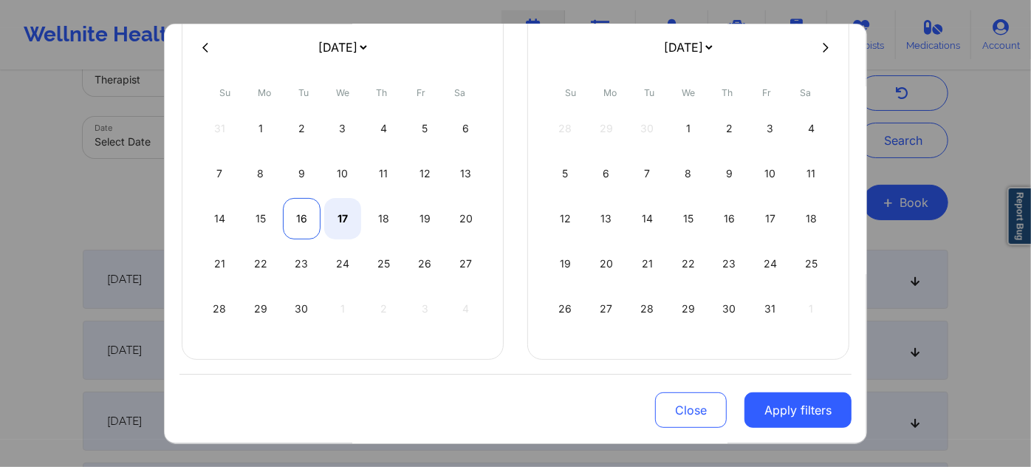
select select "2025-8"
select select "2025-9"
click at [304, 216] on div "16" at bounding box center [302, 218] width 38 height 41
select select "2025-8"
select select "2025-9"
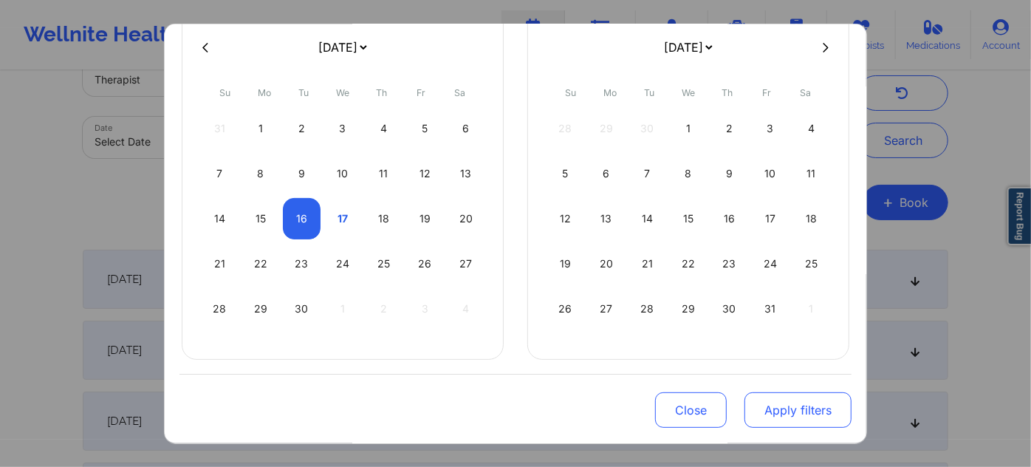
click at [767, 420] on button "Apply filters" at bounding box center [798, 409] width 107 height 35
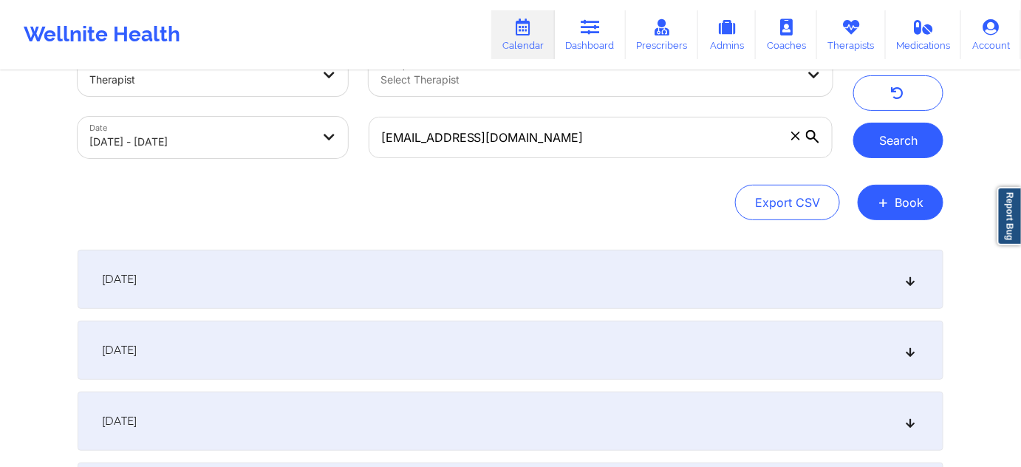
click at [876, 138] on button "Search" at bounding box center [898, 140] width 90 height 35
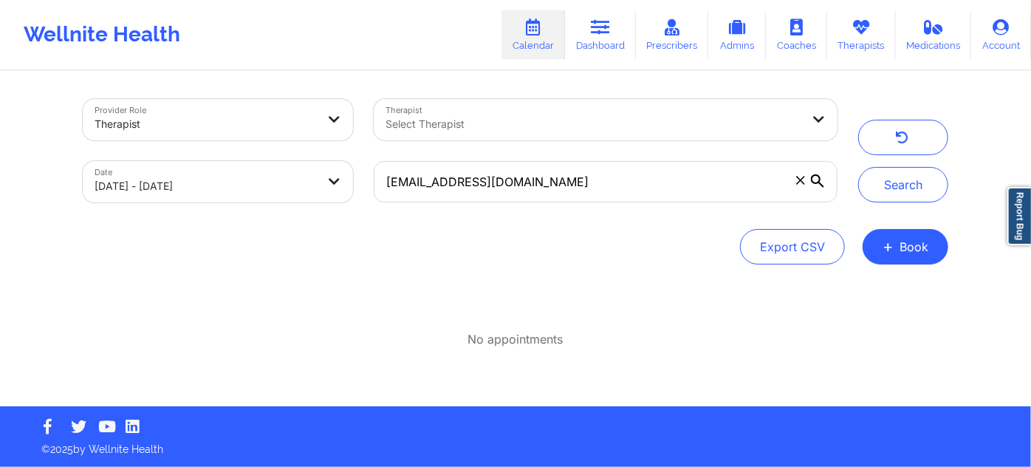
drag, startPoint x: 593, startPoint y: 40, endPoint x: 511, endPoint y: 47, distance: 83.1
click at [593, 39] on link "Dashboard" at bounding box center [600, 34] width 71 height 49
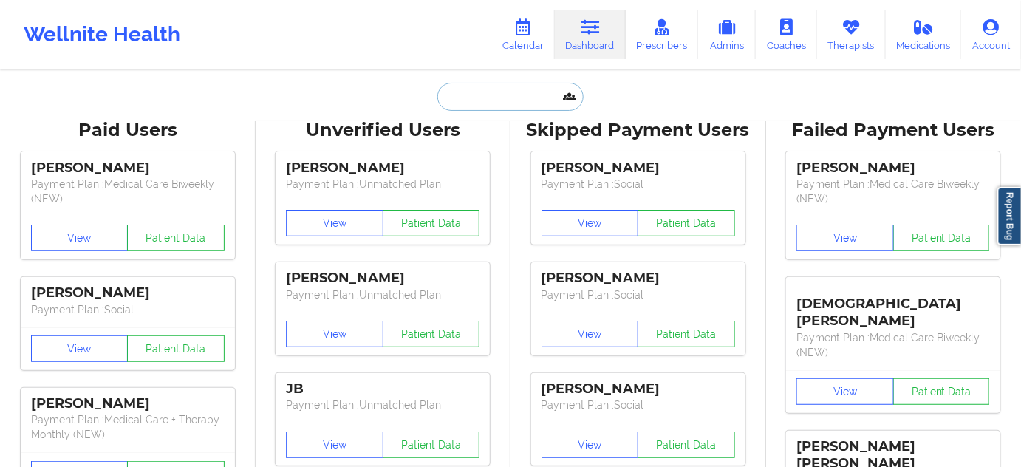
click at [453, 98] on input "text" at bounding box center [510, 97] width 146 height 28
paste input "moslopez.3@gmail.com"
type input "moslopez.3@gmail.com"
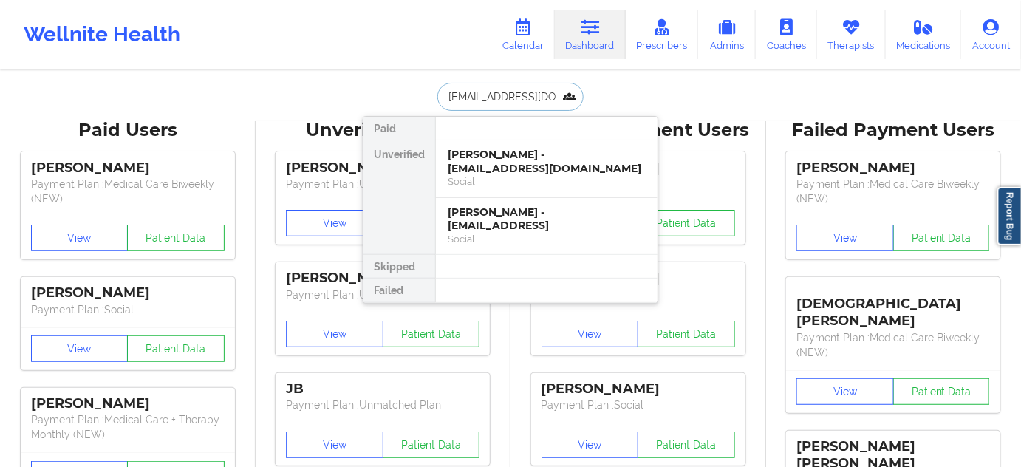
click at [475, 157] on div "Victor Varela - moslopez.3@gmail.com" at bounding box center [547, 161] width 198 height 27
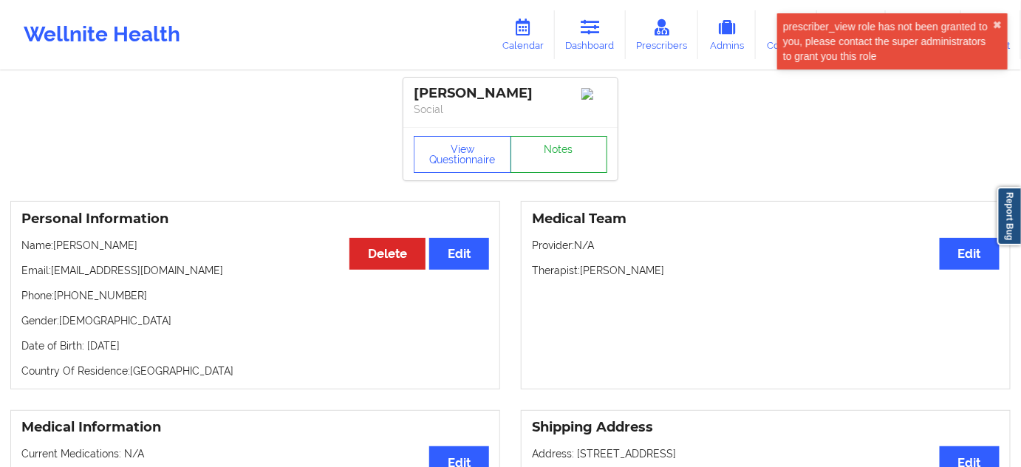
click at [577, 146] on link "Notes" at bounding box center [560, 154] width 98 height 37
